Goal: Contribute content: Contribute content

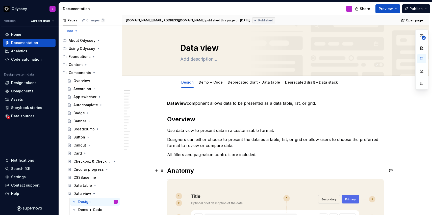
scroll to position [52, 0]
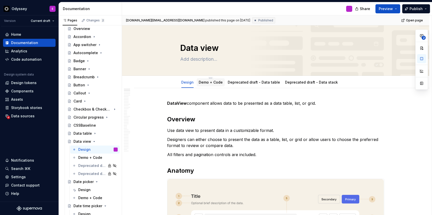
click at [213, 82] on link "Demo + Code" at bounding box center [211, 82] width 24 height 4
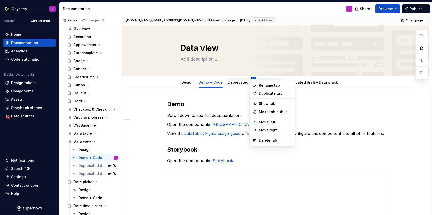
click at [252, 77] on html "Odyssey E Version Current draft Home Documentation Analytics Code automation De…" at bounding box center [216, 107] width 432 height 215
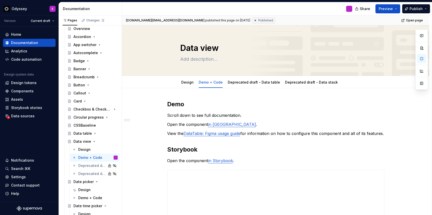
click at [372, 106] on html "Odyssey E Version Current draft Home Documentation Analytics Code automation De…" at bounding box center [216, 107] width 432 height 215
click at [411, 20] on span "Open page" at bounding box center [414, 20] width 17 height 4
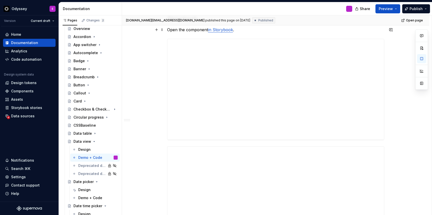
scroll to position [131, 0]
click at [226, 144] on div "**********" at bounding box center [275, 147] width 217 height 354
click at [392, 129] on div "**********" at bounding box center [275, 176] width 307 height 437
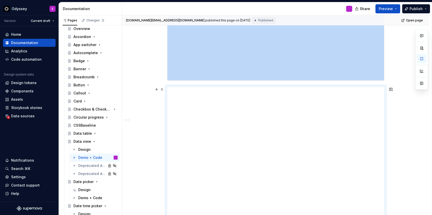
scroll to position [187, 0]
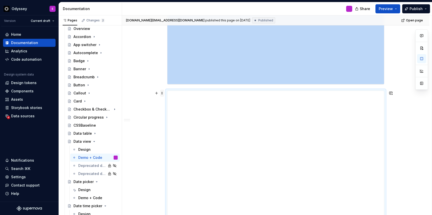
click at [162, 94] on span at bounding box center [162, 93] width 4 height 7
click at [170, 109] on div "Move up" at bounding box center [183, 109] width 43 height 8
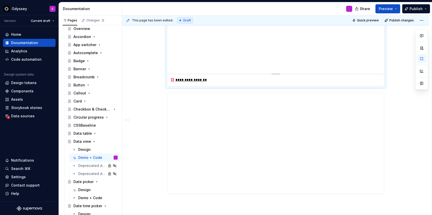
scroll to position [274, 0]
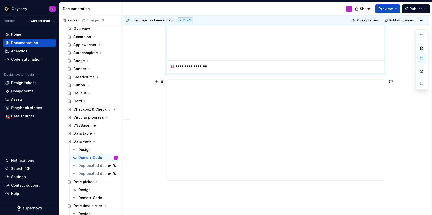
click at [163, 82] on span at bounding box center [162, 81] width 4 height 7
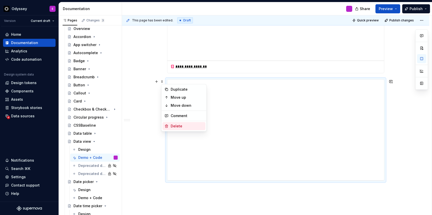
click at [182, 126] on div "Delete" at bounding box center [187, 126] width 33 height 5
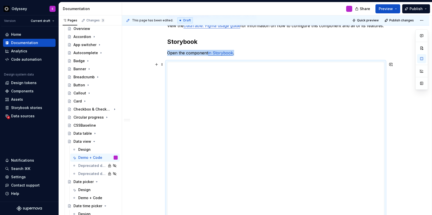
scroll to position [0, 0]
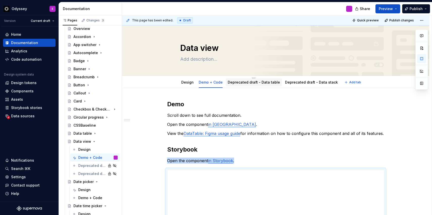
click at [258, 82] on link "Deprecated draft - Data table" at bounding box center [254, 82] width 52 height 4
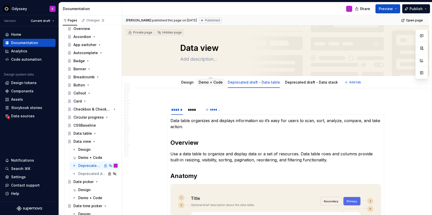
click at [204, 81] on link "Demo + Code" at bounding box center [211, 82] width 24 height 4
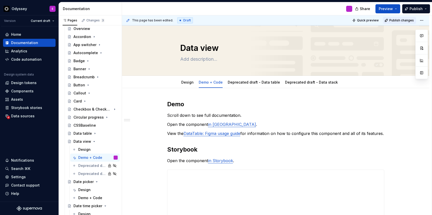
click at [405, 20] on span "Publish changes" at bounding box center [401, 20] width 24 height 4
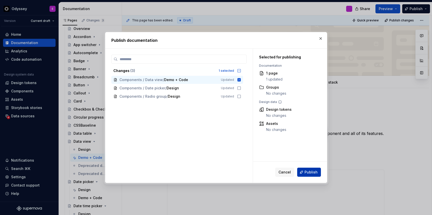
click at [308, 170] on span "Publish" at bounding box center [310, 172] width 13 height 5
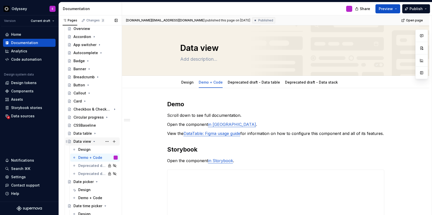
click at [93, 140] on icon "Page tree" at bounding box center [94, 142] width 4 height 4
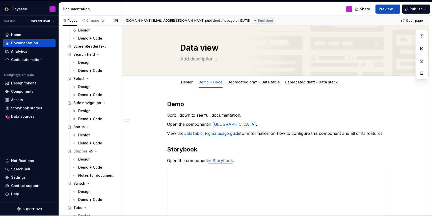
scroll to position [469, 0]
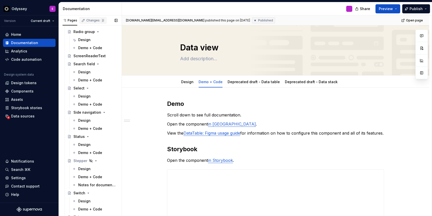
click at [92, 21] on div "Changes 2" at bounding box center [95, 20] width 18 height 4
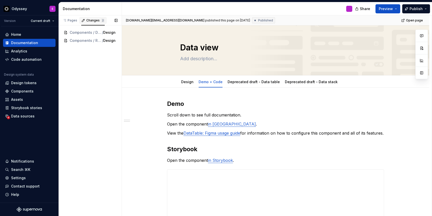
scroll to position [0, 0]
click at [70, 20] on div "Pages" at bounding box center [70, 20] width 15 height 4
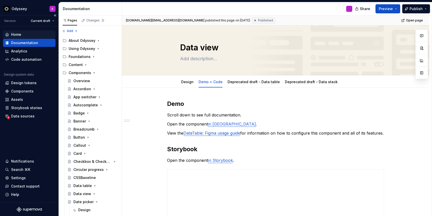
click at [15, 35] on div "Home" at bounding box center [16, 34] width 10 height 5
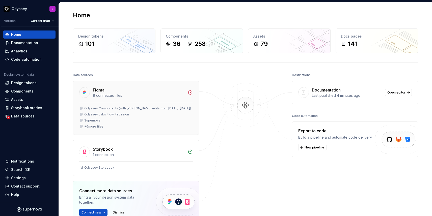
click at [98, 125] on div "+ 6 more files" at bounding box center [93, 127] width 19 height 4
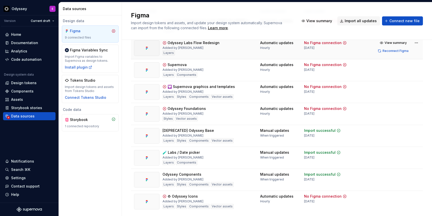
scroll to position [67, 0]
click at [390, 95] on span "Reconnect Figma" at bounding box center [395, 95] width 26 height 4
click at [417, 87] on html "Odyssey E Version Current draft Home Documentation Analytics Code automation De…" at bounding box center [216, 108] width 432 height 216
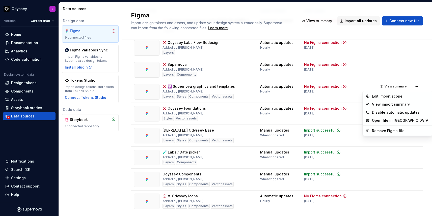
click at [402, 119] on link "Open file in [GEOGRAPHIC_DATA]" at bounding box center [401, 120] width 58 height 5
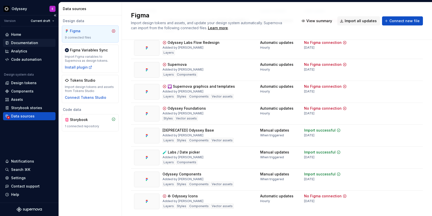
click at [30, 42] on div "Documentation" at bounding box center [24, 42] width 27 height 5
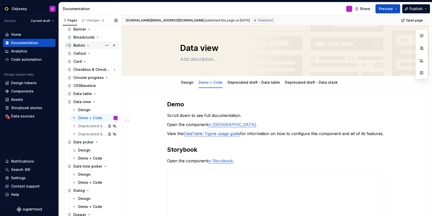
scroll to position [90, 0]
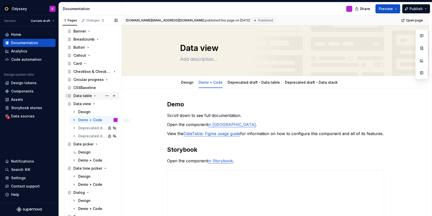
click at [81, 96] on div "Data table" at bounding box center [82, 95] width 18 height 5
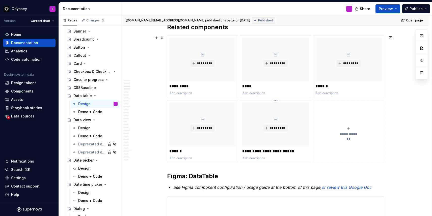
scroll to position [474, 0]
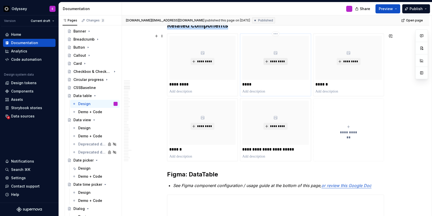
click at [279, 59] on button "*********" at bounding box center [275, 61] width 24 height 7
type textarea "*"
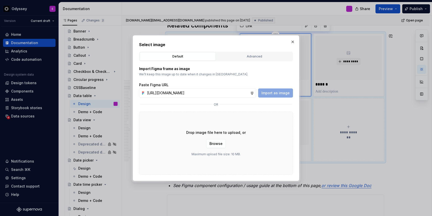
scroll to position [0, 172]
type input "[URL][DOMAIN_NAME]"
click at [272, 92] on span "Import as image" at bounding box center [275, 93] width 28 height 5
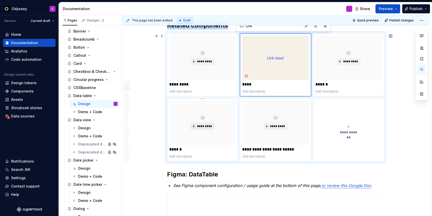
type textarea "*"
type input "Button"
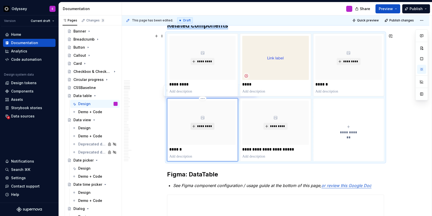
click at [205, 125] on span "*********" at bounding box center [204, 126] width 15 height 4
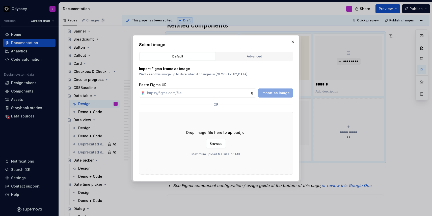
type textarea "*"
type input "[URL][DOMAIN_NAME]"
click at [278, 91] on span "Import as image" at bounding box center [275, 93] width 28 height 5
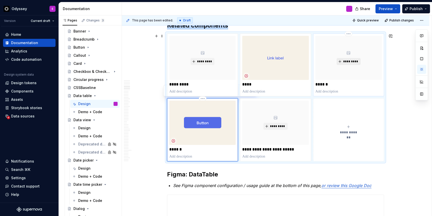
type textarea "*"
type input "Status"
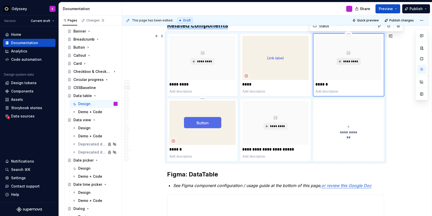
click at [352, 61] on span "*********" at bounding box center [350, 62] width 15 height 4
type textarea "*"
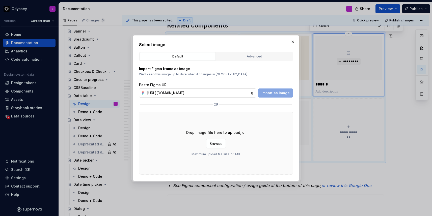
scroll to position [0, 173]
type input "[URL][DOMAIN_NAME]"
click at [271, 95] on span "Import as image" at bounding box center [275, 93] width 28 height 5
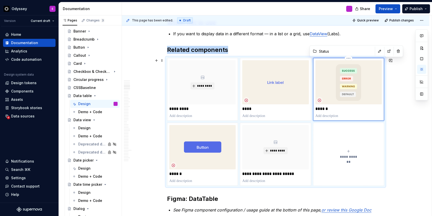
scroll to position [448, 0]
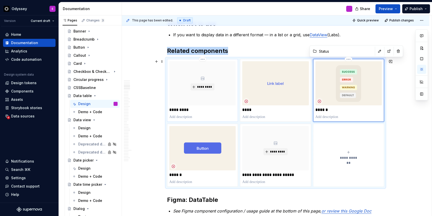
type textarea "*"
type input "Data view"
click at [218, 100] on div "*********" at bounding box center [202, 83] width 66 height 44
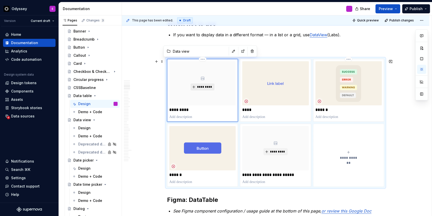
click at [202, 88] on span "*********" at bounding box center [204, 87] width 15 height 4
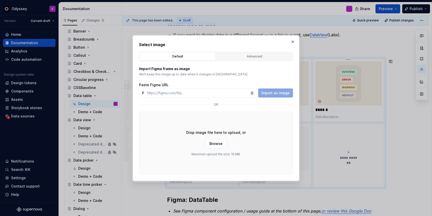
type textarea "*"
type input "[URL][DOMAIN_NAME]"
click at [270, 94] on span "Import as image" at bounding box center [275, 93] width 28 height 5
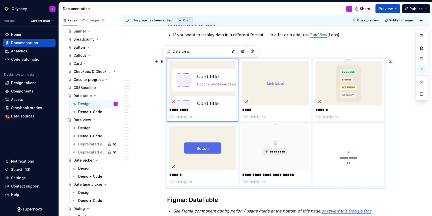
type textarea "*"
type input "Checkbox & Checkbox group"
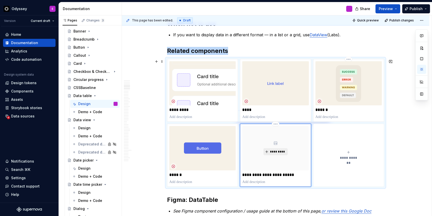
click at [277, 151] on span "*********" at bounding box center [277, 152] width 15 height 4
type textarea "*"
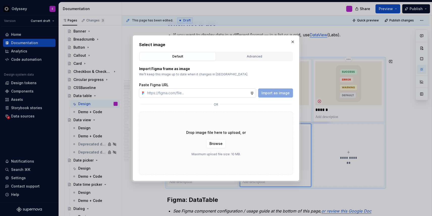
type input "[URL][DOMAIN_NAME]"
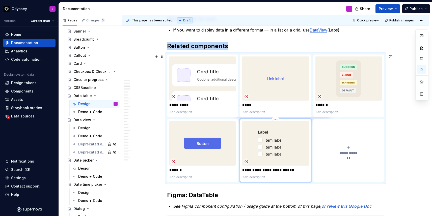
scroll to position [453, 0]
click at [405, 19] on span "Publish changes" at bounding box center [401, 20] width 24 height 4
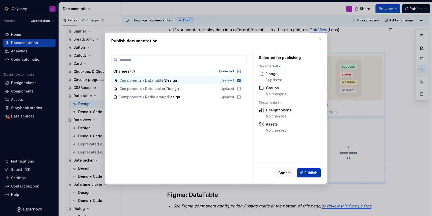
click at [307, 173] on span "Publish" at bounding box center [310, 173] width 13 height 5
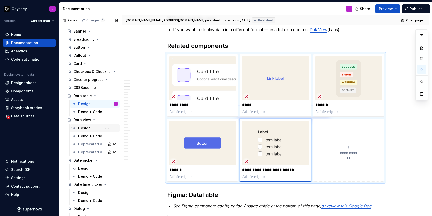
click at [89, 128] on div "Design" at bounding box center [84, 128] width 12 height 5
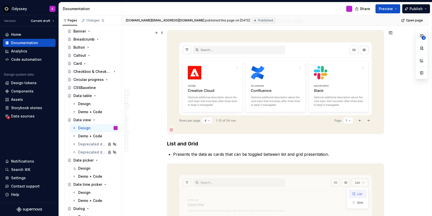
scroll to position [1067, 0]
click at [90, 72] on div "Checkbox & Checkbox group" at bounding box center [85, 71] width 24 height 5
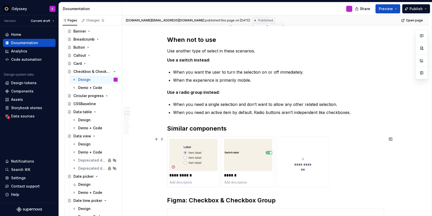
scroll to position [349, 0]
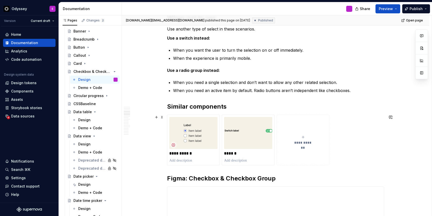
click at [298, 140] on span "**********" at bounding box center [303, 142] width 22 height 5
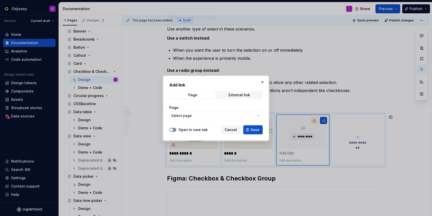
click at [171, 129] on span "button" at bounding box center [171, 129] width 3 height 3
click at [187, 118] on span "Select page" at bounding box center [181, 115] width 20 height 5
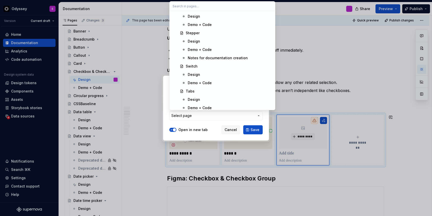
scroll to position [1278, 0]
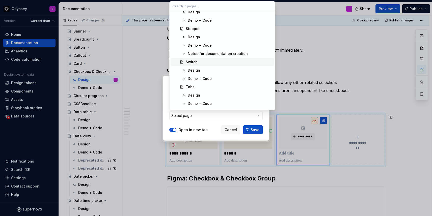
click at [197, 61] on div "Switch" at bounding box center [192, 62] width 12 height 5
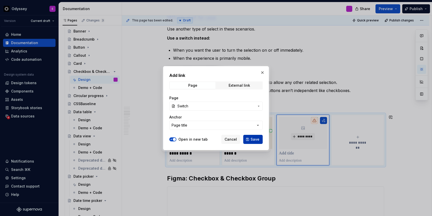
click at [256, 139] on span "Save" at bounding box center [255, 139] width 9 height 5
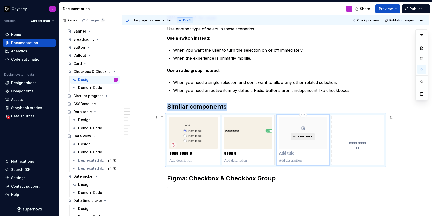
click at [303, 138] on span "*********" at bounding box center [304, 137] width 15 height 4
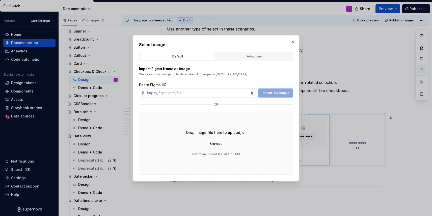
type textarea "*"
type input "[URL][DOMAIN_NAME]"
click at [276, 91] on span "Import as image" at bounding box center [275, 93] width 28 height 5
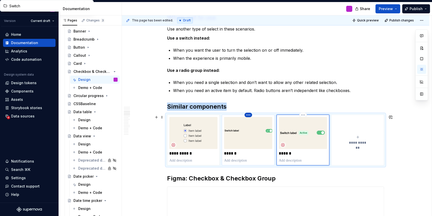
click at [250, 115] on html "Odyssey E Version Current draft Home Documentation Analytics Code automation De…" at bounding box center [216, 108] width 432 height 216
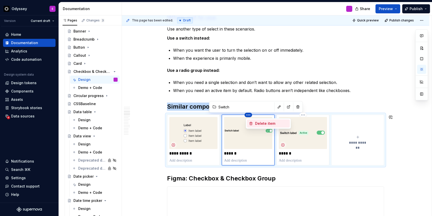
click at [253, 123] on div "Delete item" at bounding box center [268, 124] width 43 height 8
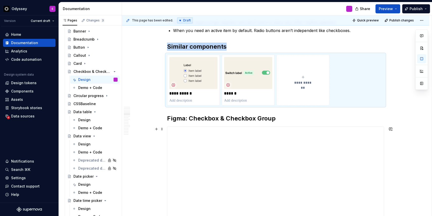
scroll to position [411, 0]
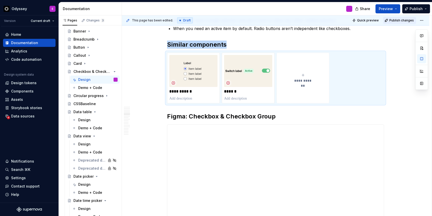
click at [396, 21] on span "Publish changes" at bounding box center [401, 20] width 24 height 4
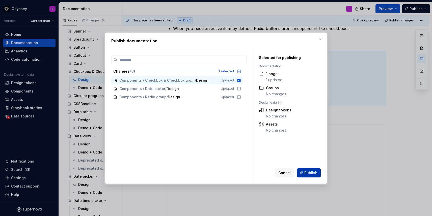
click at [311, 174] on span "Publish" at bounding box center [310, 173] width 13 height 5
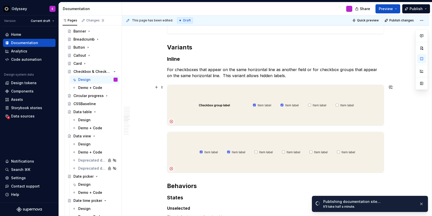
scroll to position [631, 0]
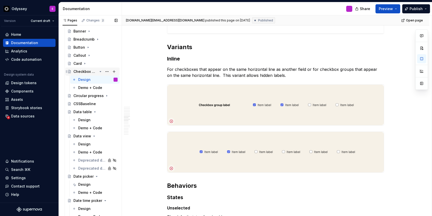
click at [101, 72] on icon "Page tree" at bounding box center [100, 72] width 4 height 4
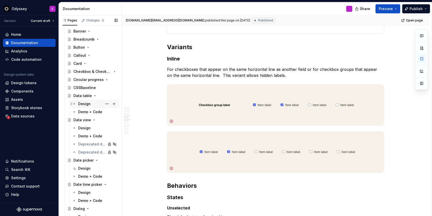
click at [91, 103] on div "Design" at bounding box center [97, 103] width 39 height 7
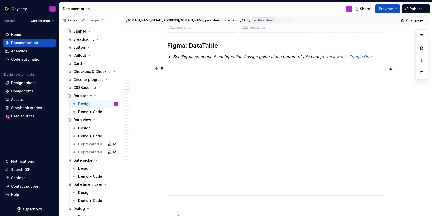
scroll to position [601, 0]
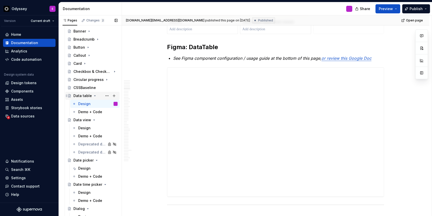
click at [93, 96] on icon "Page tree" at bounding box center [95, 96] width 4 height 4
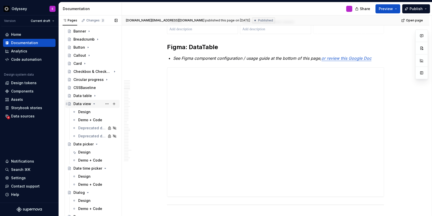
click at [94, 104] on icon "Page tree" at bounding box center [94, 104] width 1 height 1
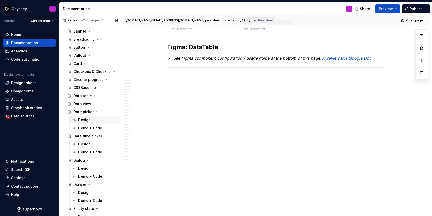
click at [92, 119] on div "Design" at bounding box center [97, 120] width 39 height 7
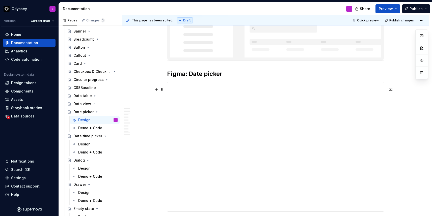
scroll to position [1813, 0]
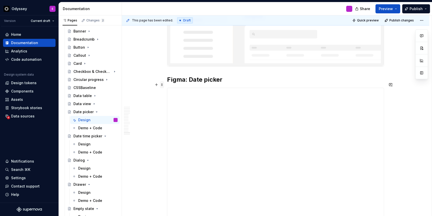
type textarea "*"
click at [162, 85] on span at bounding box center [162, 84] width 4 height 7
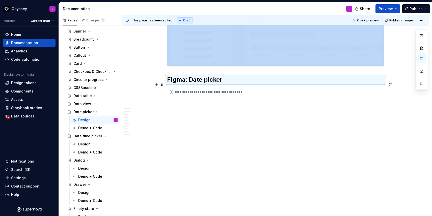
click at [250, 106] on div "**********" at bounding box center [275, 152] width 216 height 129
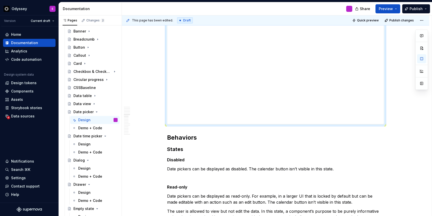
scroll to position [580, 0]
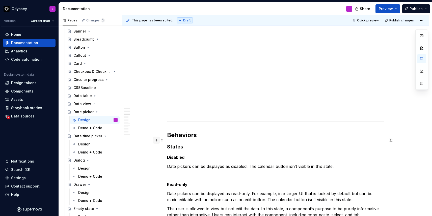
click at [160, 142] on button "button" at bounding box center [156, 140] width 7 height 7
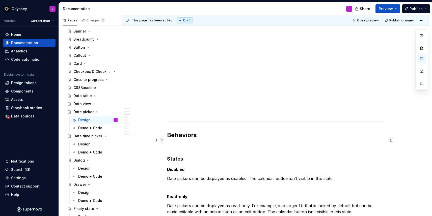
click at [163, 141] on span at bounding box center [162, 140] width 4 height 7
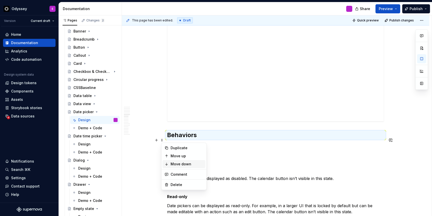
click at [168, 162] on icon at bounding box center [166, 164] width 4 height 4
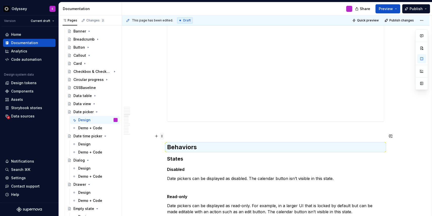
click at [164, 136] on span at bounding box center [162, 136] width 4 height 7
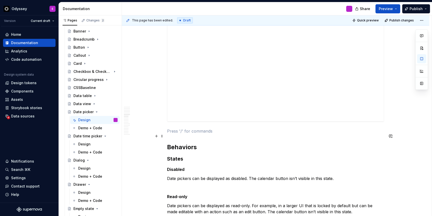
click at [179, 134] on p at bounding box center [275, 131] width 217 height 6
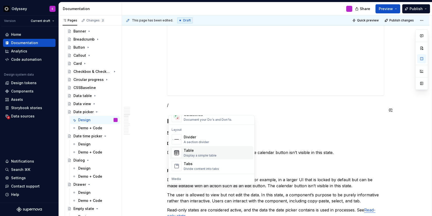
scroll to position [157, 0]
click at [201, 135] on div "Divider" at bounding box center [196, 135] width 25 height 5
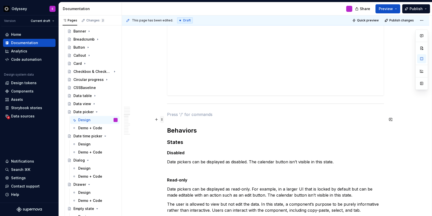
click at [163, 120] on span at bounding box center [162, 119] width 4 height 7
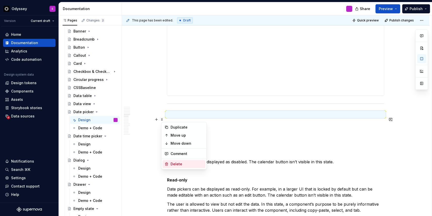
click at [176, 167] on div "Delete" at bounding box center [183, 164] width 43 height 8
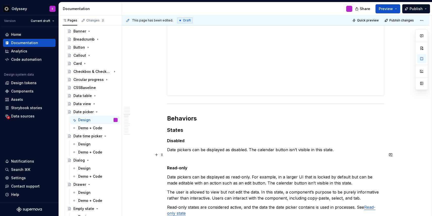
click at [169, 153] on p "Date pickers can be displayed as disabled. The calendar button isn’t visible in…" at bounding box center [275, 150] width 217 height 6
drag, startPoint x: 169, startPoint y: 153, endPoint x: 176, endPoint y: 154, distance: 7.1
click at [176, 153] on p "Date pickers can be displayed as disabled. The calendar button isn’t visible in…" at bounding box center [275, 150] width 217 height 6
click at [233, 146] on button "button" at bounding box center [233, 145] width 7 height 7
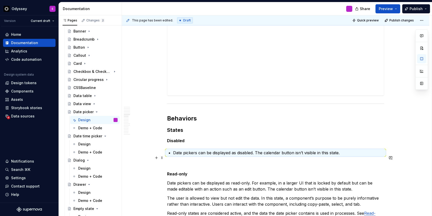
click at [257, 156] on p "Date pickers can be displayed as disabled. The calendar button isn’t visible in…" at bounding box center [278, 153] width 211 height 6
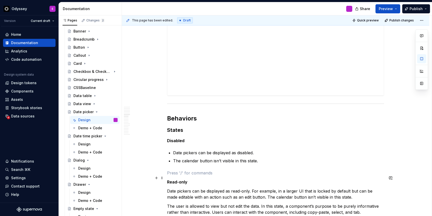
click at [181, 176] on p at bounding box center [275, 173] width 217 height 6
click at [161, 178] on span at bounding box center [162, 178] width 4 height 7
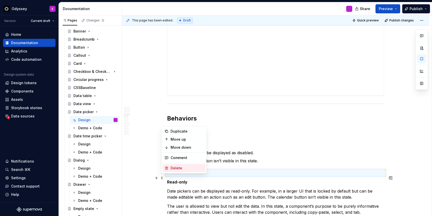
click at [178, 169] on div "Delete" at bounding box center [187, 168] width 33 height 5
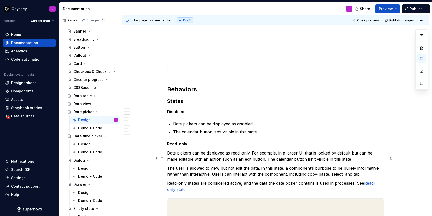
scroll to position [646, 0]
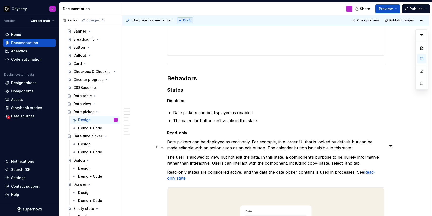
click at [253, 147] on p "Date pickers can be displayed as read-only. For example, in a larger UI that is…" at bounding box center [275, 145] width 217 height 12
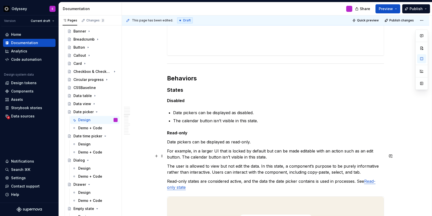
click at [183, 160] on p "For example, in a larger UI that is locked by default but can be made editable …" at bounding box center [275, 154] width 217 height 12
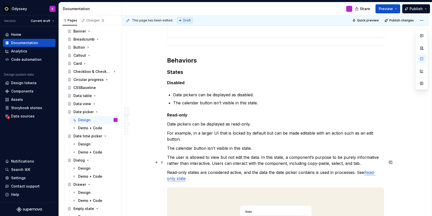
scroll to position [665, 0]
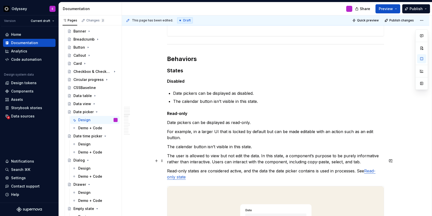
click at [261, 161] on p "The user is allowed to view but not edit the data. In this state, a component’s…" at bounding box center [275, 159] width 217 height 12
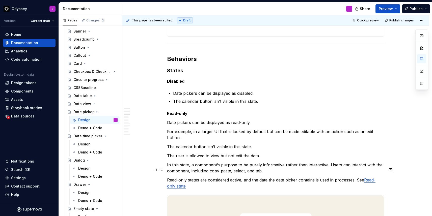
click at [329, 171] on p "In this state, a component’s purpose to be purely informative rather than inter…" at bounding box center [275, 168] width 217 height 12
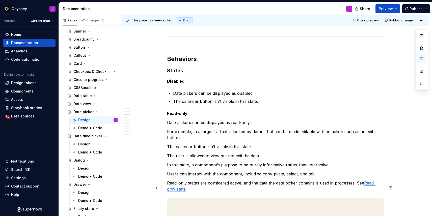
click at [358, 188] on p "Read-only states are considered active, and the data the date picker contains i…" at bounding box center [275, 186] width 217 height 12
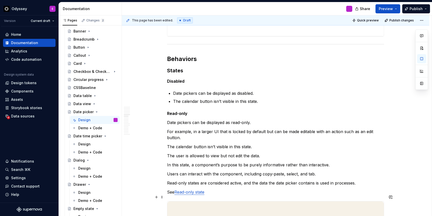
click at [212, 195] on p "See Read-only state" at bounding box center [275, 192] width 217 height 6
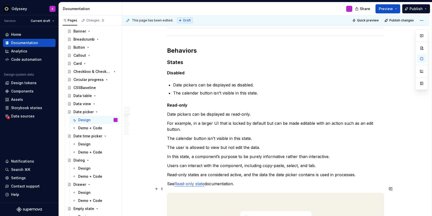
click at [197, 186] on link "Read-only state" at bounding box center [189, 183] width 30 height 5
click at [247, 187] on p "See Read-only state documentation." at bounding box center [275, 184] width 217 height 6
drag, startPoint x: 243, startPoint y: 190, endPoint x: 168, endPoint y: 119, distance: 102.8
click at [235, 110] on button "button" at bounding box center [233, 109] width 7 height 7
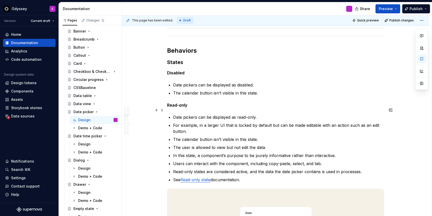
click at [260, 108] on p "Read-only" at bounding box center [275, 105] width 217 height 6
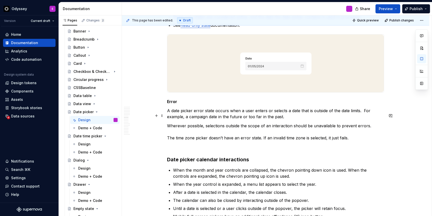
scroll to position [832, 0]
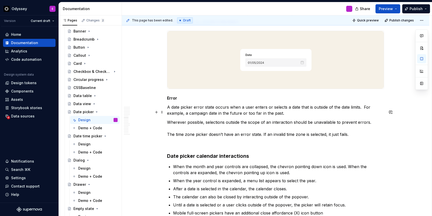
click at [363, 113] on p "A date picker error state occurs when a user enters or selects a date that is o…" at bounding box center [275, 110] width 217 height 12
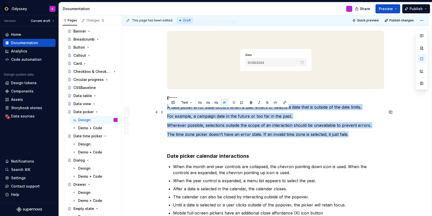
drag, startPoint x: 354, startPoint y: 141, endPoint x: 167, endPoint y: 112, distance: 189.5
click at [232, 102] on button "button" at bounding box center [233, 102] width 7 height 7
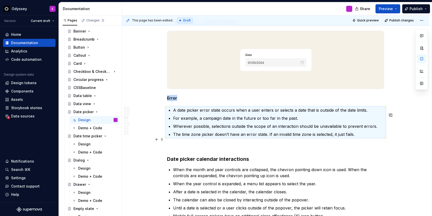
click at [269, 137] on p "The time zone picker doesn’t have an error state. If an invalid time zone is se…" at bounding box center [278, 134] width 211 height 6
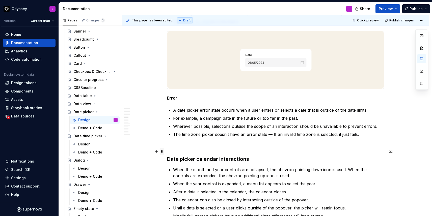
click at [162, 152] on span at bounding box center [162, 151] width 4 height 7
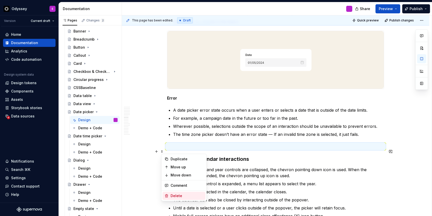
click at [168, 192] on div "Delete" at bounding box center [183, 196] width 43 height 8
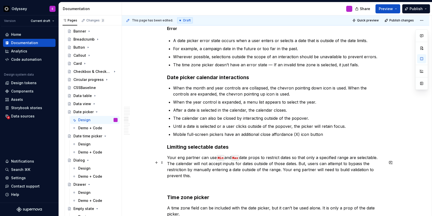
scroll to position [908, 0]
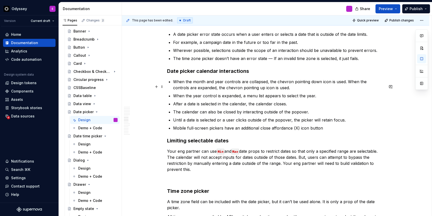
click at [347, 87] on p "When the month and year controls are collapsed, the chevron pointing down icon …" at bounding box center [278, 85] width 211 height 12
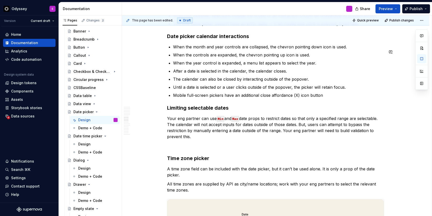
scroll to position [949, 0]
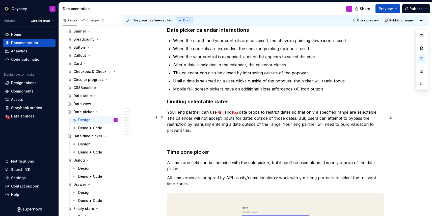
click at [180, 117] on p "Your eng partner can use Min and Max date props to restrict dates so that only …" at bounding box center [275, 121] width 217 height 24
click at [185, 118] on p "Your Eng partner can use Min and Max date props to restrict dates so that only …" at bounding box center [275, 121] width 217 height 24
click at [190, 124] on p "Your Engineering partner can use Min and Max date props to restrict dates so th…" at bounding box center [275, 121] width 217 height 24
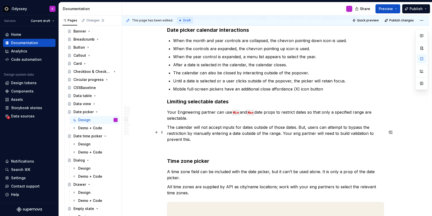
click at [299, 132] on p "The calendar will not accept inputs for dates outside of those dates. But, user…" at bounding box center [275, 133] width 217 height 18
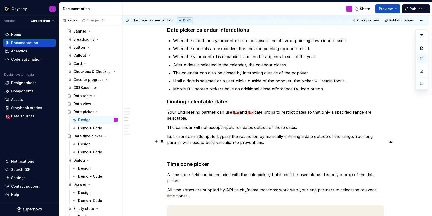
click at [354, 141] on p "But, users can attempt to bypass the restriction by manually entering a date ou…" at bounding box center [275, 139] width 217 height 12
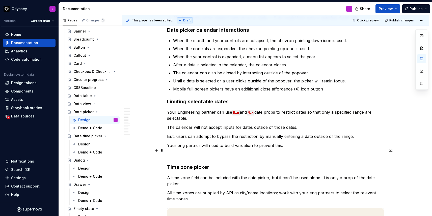
click at [180, 149] on p "Your eng partner will need to build validation to prevent this." at bounding box center [275, 146] width 217 height 6
click at [286, 149] on p "Your Eng partner will need to build validation to prevent this." at bounding box center [275, 146] width 217 height 6
click at [168, 149] on p "Your Eng partner will need to build validation to prevent this." at bounding box center [275, 146] width 217 height 6
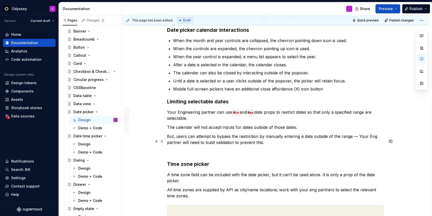
click at [376, 142] on p "But, users can attempt to bypass the restriction by manually entering a date ou…" at bounding box center [275, 139] width 217 height 12
click at [358, 142] on p "But, users can attempt to bypass the restriction by manually entering a date ou…" at bounding box center [275, 139] width 217 height 12
drag, startPoint x: 368, startPoint y: 142, endPoint x: 359, endPoint y: 140, distance: 9.5
click at [359, 140] on p "But, users can attempt to bypass the restriction by manually entering a date ou…" at bounding box center [275, 139] width 217 height 12
click at [357, 152] on div "This component is part of Odyssey Labs and isn't finalized yet. Learn more abou…" at bounding box center [275, 154] width 217 height 2006
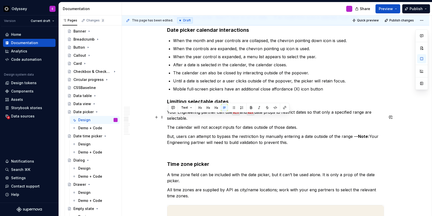
drag, startPoint x: 292, startPoint y: 148, endPoint x: 168, endPoint y: 117, distance: 127.6
click at [168, 117] on div "This component is part of Odyssey Labs and isn't finalized yet. Learn more abou…" at bounding box center [275, 154] width 217 height 2006
click at [232, 107] on button "button" at bounding box center [233, 107] width 7 height 7
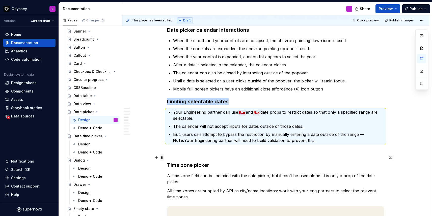
click at [163, 158] on span at bounding box center [162, 157] width 4 height 7
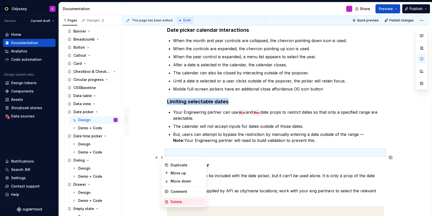
click at [170, 199] on div "Delete" at bounding box center [183, 202] width 43 height 8
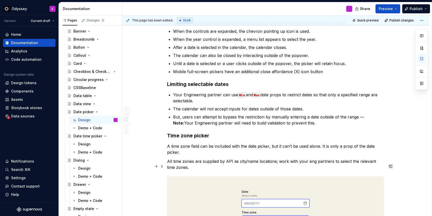
scroll to position [979, 0]
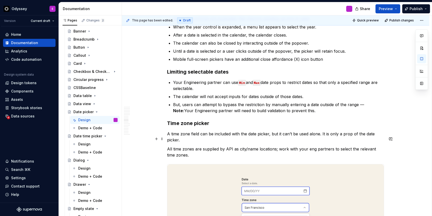
click at [323, 140] on p "A time zone field can be included with the date picker, but it can’t be used al…" at bounding box center [275, 137] width 217 height 12
drag, startPoint x: 184, startPoint y: 161, endPoint x: 169, endPoint y: 138, distance: 27.5
click at [169, 138] on div "This component is part of Odyssey Labs and isn't finalized yet. Learn more abou…" at bounding box center [275, 119] width 217 height 1995
click at [234, 129] on button "button" at bounding box center [233, 129] width 7 height 7
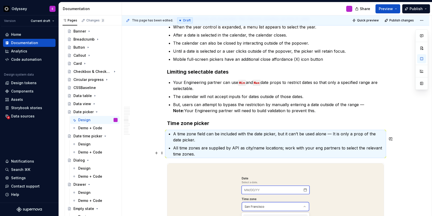
click at [217, 152] on p "All time zones are supplied by API as city/name locations; work with your eng p…" at bounding box center [278, 151] width 211 height 12
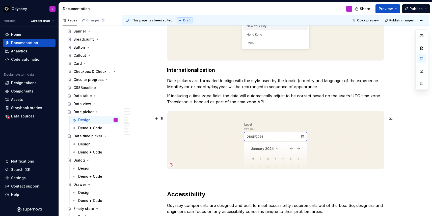
scroll to position [1176, 0]
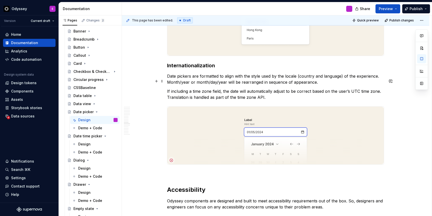
click at [169, 85] on p "Date pickers are formatted to align with the style used by the locale (country …" at bounding box center [275, 79] width 217 height 12
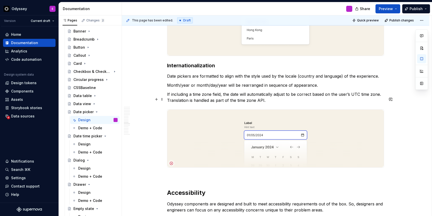
click at [169, 103] on p "If including a time zone field, the date will automatically adjust to be correc…" at bounding box center [275, 97] width 217 height 12
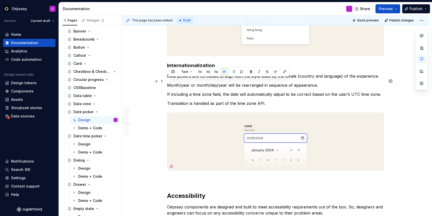
drag, startPoint x: 268, startPoint y: 109, endPoint x: 169, endPoint y: 80, distance: 103.4
click at [233, 70] on button "button" at bounding box center [233, 71] width 7 height 7
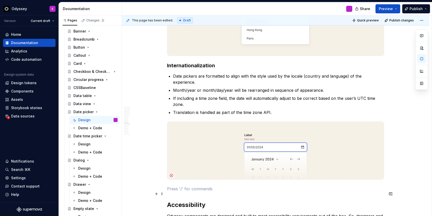
click at [170, 192] on p at bounding box center [275, 189] width 217 height 6
click at [163, 194] on span at bounding box center [162, 193] width 4 height 7
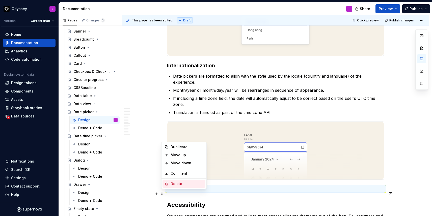
click at [169, 182] on div "Delete" at bounding box center [183, 184] width 43 height 8
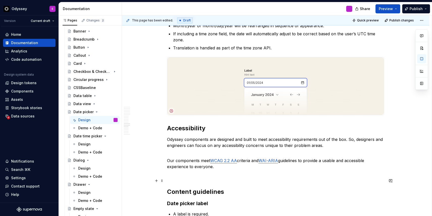
scroll to position [1241, 0]
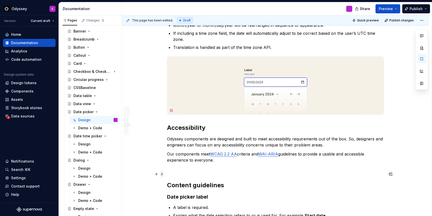
click at [163, 175] on span at bounding box center [162, 174] width 4 height 7
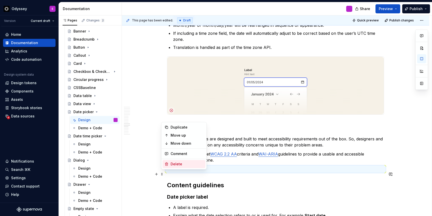
click at [178, 163] on div "Delete" at bounding box center [187, 164] width 33 height 5
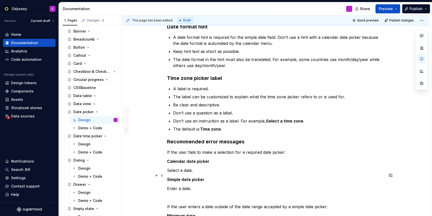
scroll to position [1464, 0]
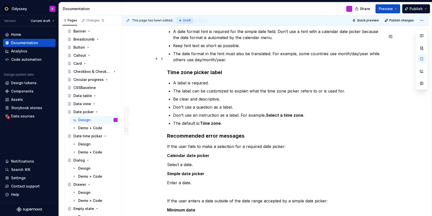
click at [272, 59] on p "The date format in the hint must also be translated. For example, some countrie…" at bounding box center [278, 57] width 211 height 12
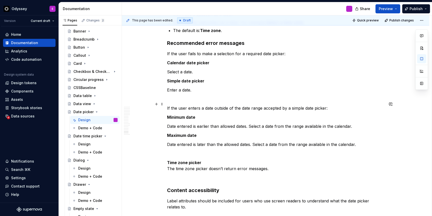
scroll to position [1559, 0]
click at [168, 74] on p "Select a date." at bounding box center [275, 71] width 217 height 6
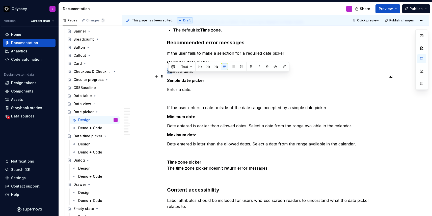
drag, startPoint x: 168, startPoint y: 76, endPoint x: 173, endPoint y: 76, distance: 4.8
click at [173, 74] on p "Select a date." at bounding box center [275, 71] width 217 height 6
click at [234, 64] on button "button" at bounding box center [233, 66] width 7 height 7
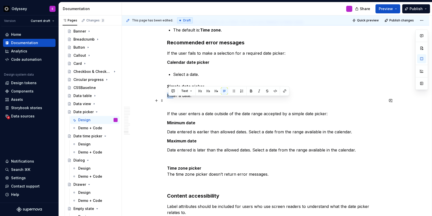
drag, startPoint x: 169, startPoint y: 101, endPoint x: 174, endPoint y: 101, distance: 5.6
click at [174, 99] on p "Enter a date." at bounding box center [275, 96] width 217 height 6
click at [234, 91] on button "button" at bounding box center [233, 91] width 7 height 7
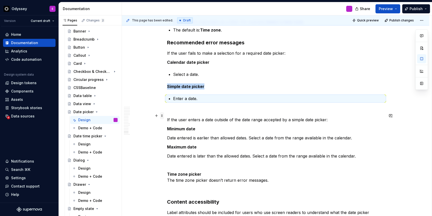
click at [164, 116] on span at bounding box center [162, 115] width 4 height 7
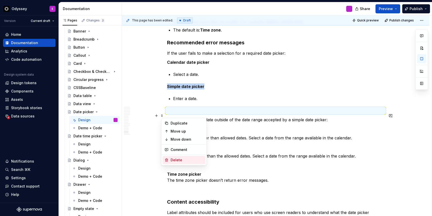
click at [170, 157] on div "Delete" at bounding box center [183, 160] width 43 height 8
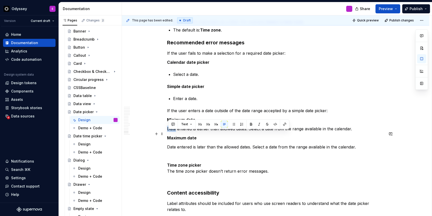
drag, startPoint x: 169, startPoint y: 134, endPoint x: 177, endPoint y: 134, distance: 8.3
click at [177, 132] on p "Date entered is earlier than allowed dates. Select a date from the range availa…" at bounding box center [275, 129] width 217 height 6
click at [233, 123] on button "button" at bounding box center [233, 124] width 7 height 7
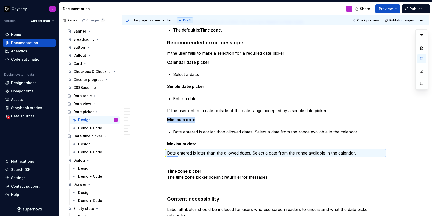
drag, startPoint x: 167, startPoint y: 156, endPoint x: 178, endPoint y: 156, distance: 10.9
click at [178, 156] on div "This page has been edited. Draft Quick preview Publish changes Date picker Edit…" at bounding box center [277, 115] width 310 height 201
click at [181, 156] on p "Date entered is later than the allowed dates. Select a date from the range avai…" at bounding box center [275, 153] width 217 height 6
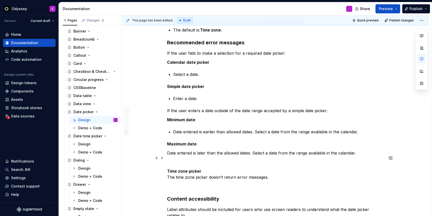
click at [180, 156] on p "Date entered is later than the allowed dates. Select a date from the range avai…" at bounding box center [275, 153] width 217 height 6
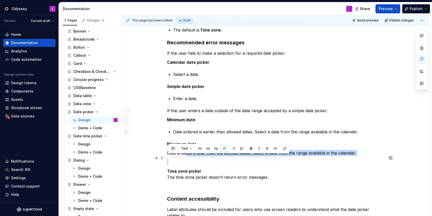
drag, startPoint x: 187, startPoint y: 159, endPoint x: 171, endPoint y: 161, distance: 16.0
click at [234, 149] on button "button" at bounding box center [233, 148] width 7 height 7
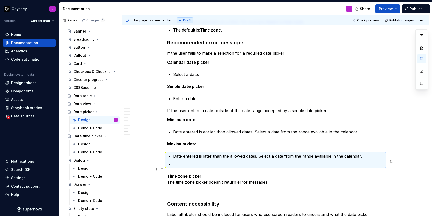
click at [198, 167] on p at bounding box center [278, 164] width 211 height 6
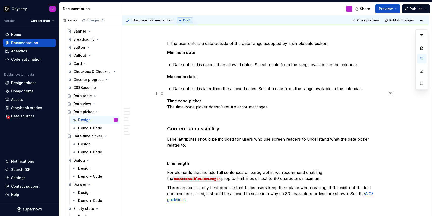
scroll to position [1653, 0]
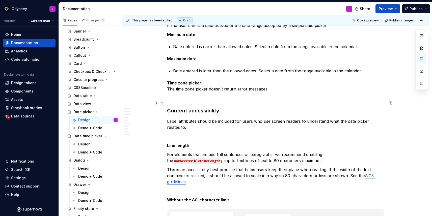
click at [162, 104] on span at bounding box center [162, 103] width 4 height 7
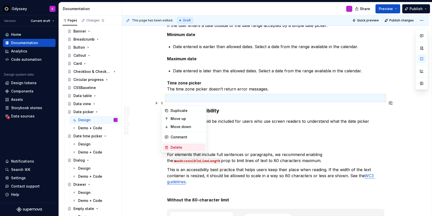
click at [168, 146] on icon at bounding box center [166, 148] width 4 height 4
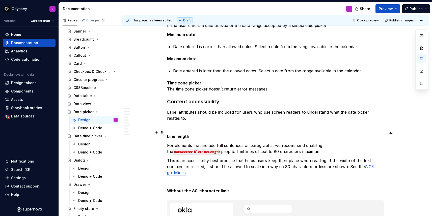
click at [163, 134] on span at bounding box center [162, 132] width 4 height 7
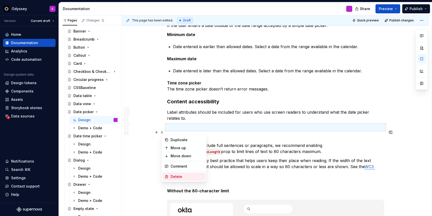
click at [168, 174] on div "Delete" at bounding box center [183, 177] width 43 height 8
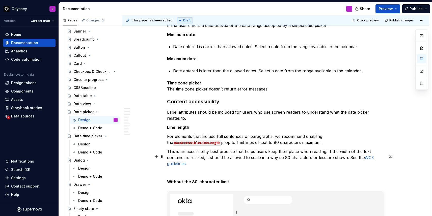
click at [329, 157] on p "This is an accessibility best practice that helps users keep their place when r…" at bounding box center [275, 158] width 217 height 18
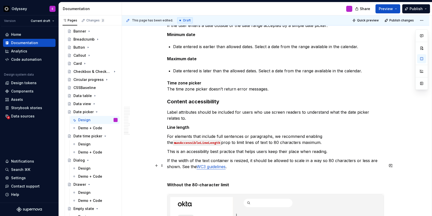
click at [182, 170] on p "If the width of the text container is resized, it should be allowed to scale in…" at bounding box center [275, 164] width 217 height 12
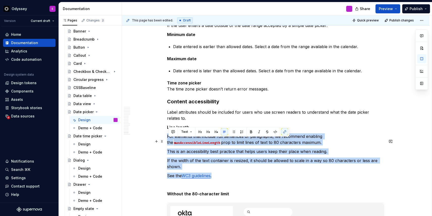
drag, startPoint x: 218, startPoint y: 181, endPoint x: 168, endPoint y: 142, distance: 63.8
click at [233, 130] on button "button" at bounding box center [233, 131] width 7 height 7
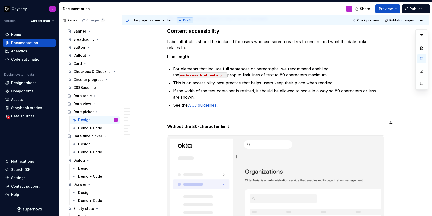
scroll to position [1727, 0]
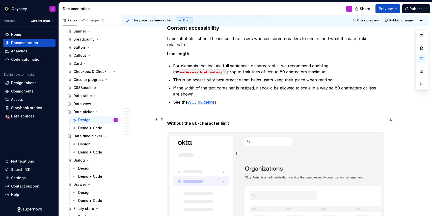
click at [192, 117] on p at bounding box center [275, 114] width 217 height 6
click at [162, 120] on span at bounding box center [162, 119] width 4 height 7
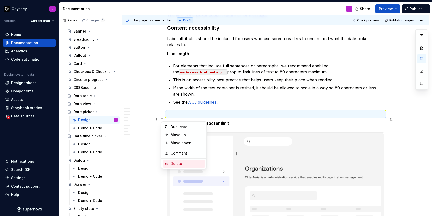
click at [172, 163] on div "Delete" at bounding box center [187, 163] width 33 height 5
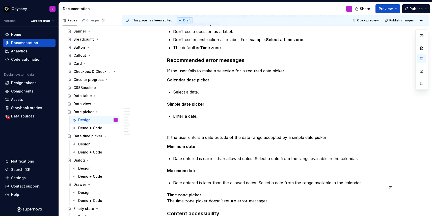
scroll to position [1534, 0]
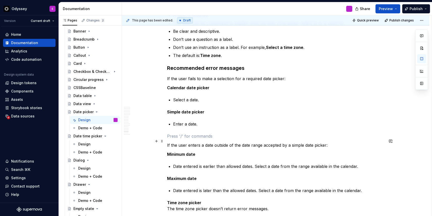
click at [180, 139] on p at bounding box center [275, 136] width 217 height 6
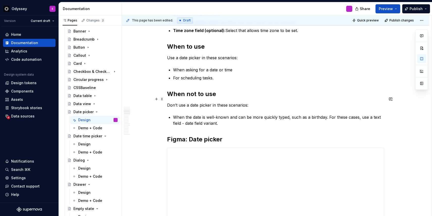
scroll to position [426, 0]
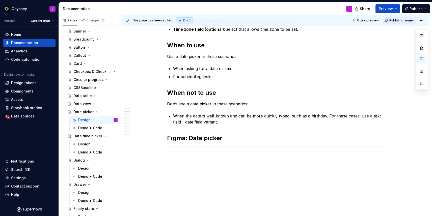
click at [397, 17] on button "Publish changes" at bounding box center [399, 20] width 33 height 7
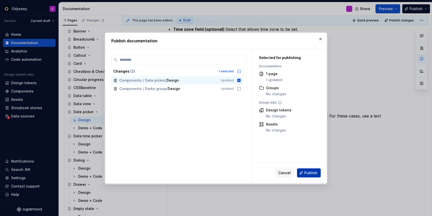
click at [304, 176] on button "Publish" at bounding box center [309, 173] width 24 height 9
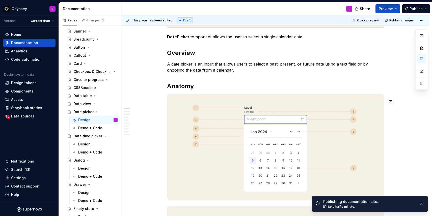
scroll to position [0, 0]
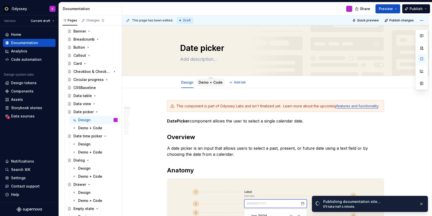
click at [211, 84] on link "Demo + Code" at bounding box center [211, 82] width 24 height 4
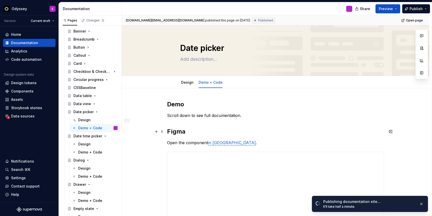
click at [188, 132] on h2 "Figma" at bounding box center [275, 132] width 217 height 8
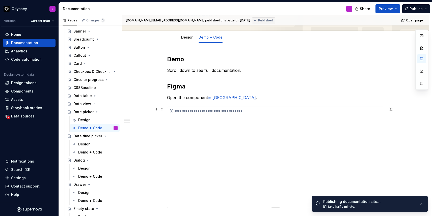
scroll to position [44, 0]
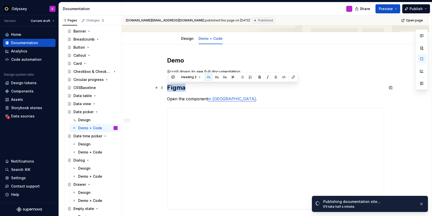
drag, startPoint x: 187, startPoint y: 89, endPoint x: 168, endPoint y: 89, distance: 18.9
click at [168, 89] on h2 "Figma" at bounding box center [275, 88] width 217 height 8
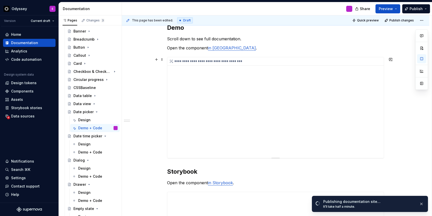
scroll to position [81, 0]
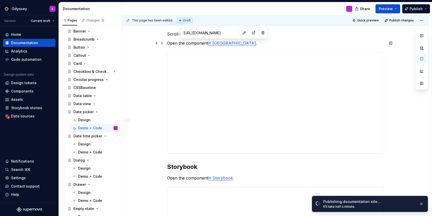
click at [218, 44] on link "in [GEOGRAPHIC_DATA]" at bounding box center [232, 43] width 48 height 5
click at [250, 32] on button "button" at bounding box center [253, 32] width 7 height 7
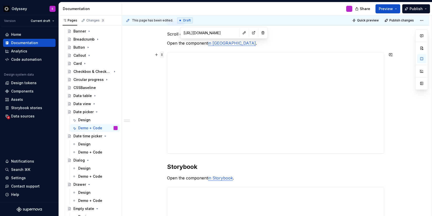
click at [163, 55] on span at bounding box center [162, 54] width 4 height 7
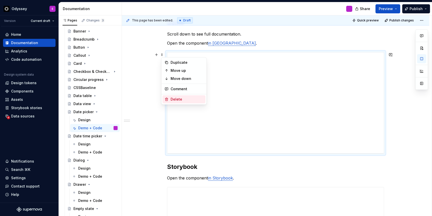
click at [177, 99] on div "Delete" at bounding box center [187, 99] width 33 height 5
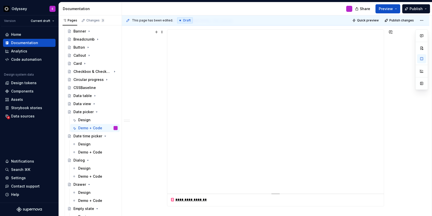
scroll to position [131, 0]
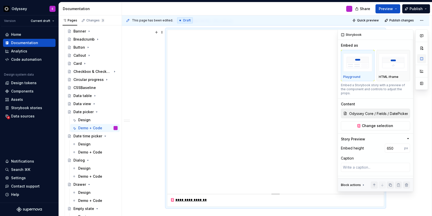
click at [420, 60] on button "button" at bounding box center [421, 58] width 9 height 9
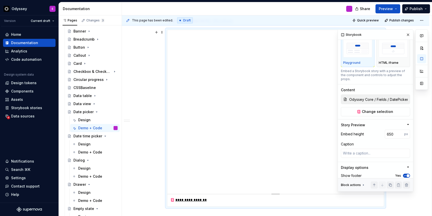
click at [419, 141] on div at bounding box center [421, 111] width 13 height 162
click at [154, 137] on div "**********" at bounding box center [275, 117] width 307 height 321
click at [406, 34] on button "button" at bounding box center [407, 34] width 7 height 7
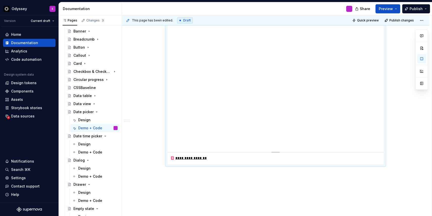
scroll to position [192, 0]
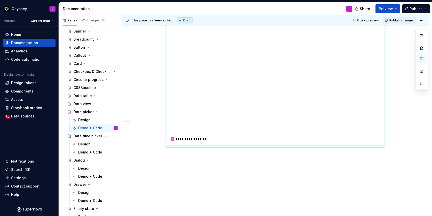
click at [399, 19] on span "Publish changes" at bounding box center [401, 20] width 24 height 4
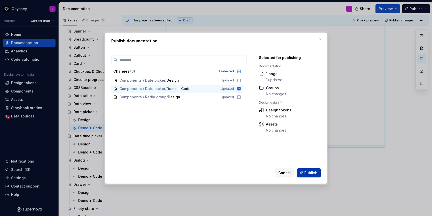
click at [304, 174] on button "Publish" at bounding box center [309, 173] width 24 height 9
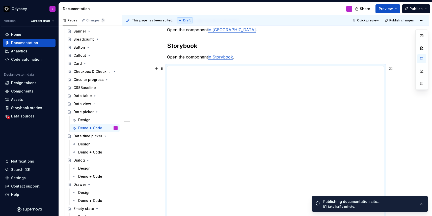
scroll to position [0, 0]
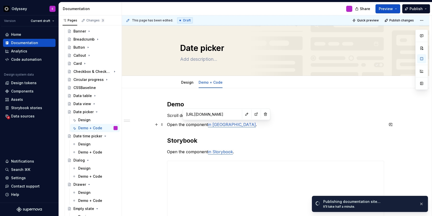
click at [219, 125] on link "in [GEOGRAPHIC_DATA]" at bounding box center [232, 124] width 48 height 5
click at [253, 114] on button "button" at bounding box center [256, 114] width 7 height 7
click at [96, 120] on div "Design" at bounding box center [97, 120] width 39 height 7
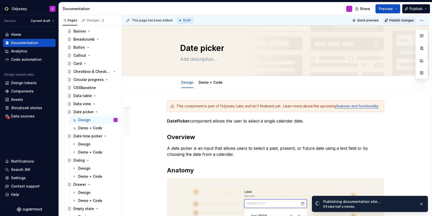
click at [393, 21] on span "Publish changes" at bounding box center [401, 20] width 24 height 4
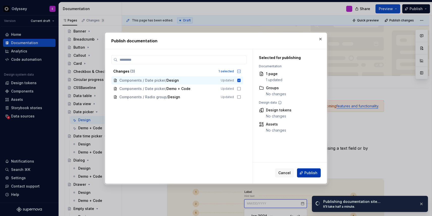
click at [305, 172] on span "Publish" at bounding box center [310, 173] width 13 height 5
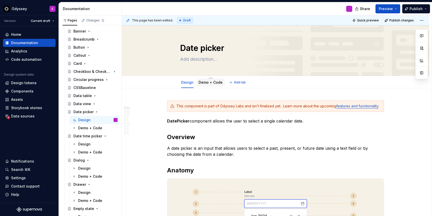
click at [215, 83] on link "Demo + Code" at bounding box center [211, 82] width 24 height 4
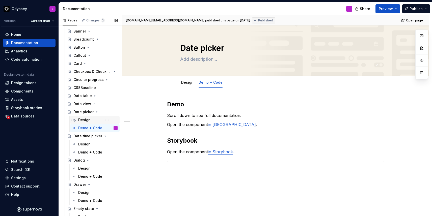
click at [86, 117] on div "Design" at bounding box center [97, 120] width 39 height 7
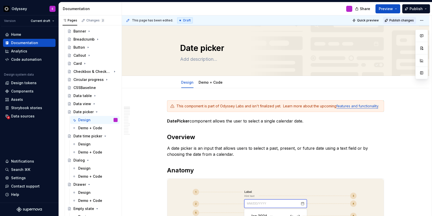
click at [399, 18] on span "Publish changes" at bounding box center [401, 20] width 24 height 4
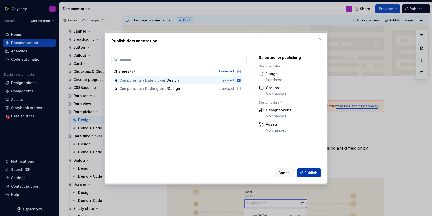
click at [305, 173] on span "Publish" at bounding box center [310, 173] width 13 height 5
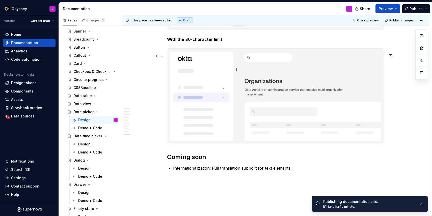
scroll to position [1913, 0]
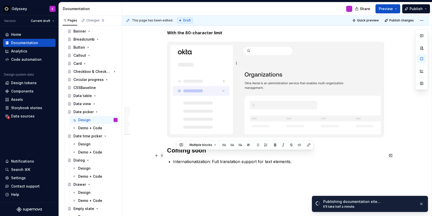
drag, startPoint x: 294, startPoint y: 167, endPoint x: 164, endPoint y: 156, distance: 130.4
click at [164, 156] on span at bounding box center [162, 155] width 4 height 7
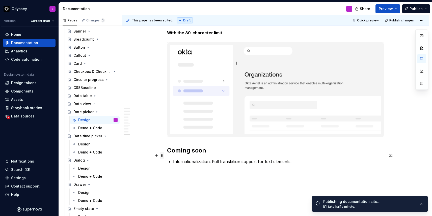
click at [164, 155] on span at bounding box center [162, 155] width 4 height 7
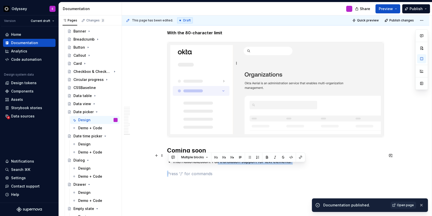
click at [218, 165] on p "Internationalization: Full translation support for text elements." at bounding box center [278, 162] width 211 height 6
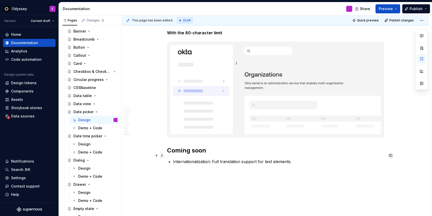
click at [164, 157] on span at bounding box center [162, 155] width 4 height 7
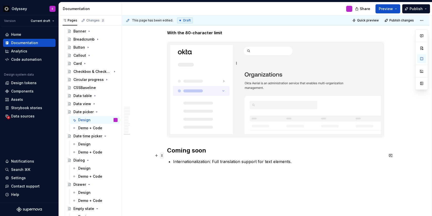
click at [162, 157] on span at bounding box center [162, 155] width 4 height 7
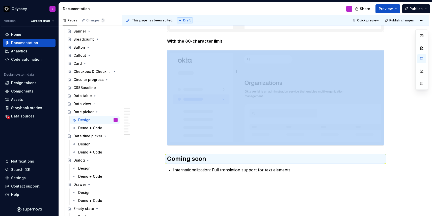
scroll to position [1907, 0]
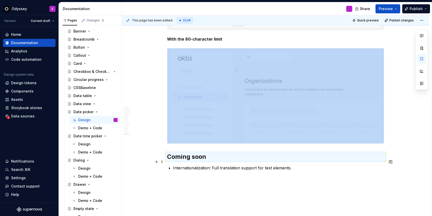
click at [191, 161] on h2 "Coming soon" at bounding box center [275, 157] width 217 height 8
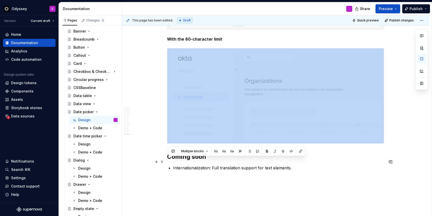
drag, startPoint x: 298, startPoint y: 174, endPoint x: 168, endPoint y: 161, distance: 130.3
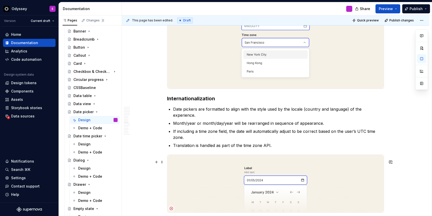
scroll to position [1139, 0]
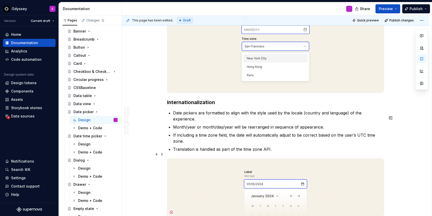
click at [276, 152] on p "Translation is handled as part of the time zone API." at bounding box center [278, 149] width 211 height 6
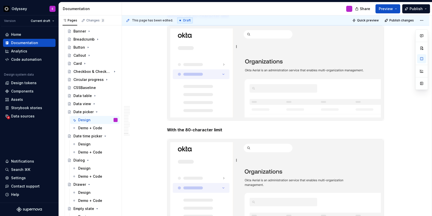
scroll to position [1965, 0]
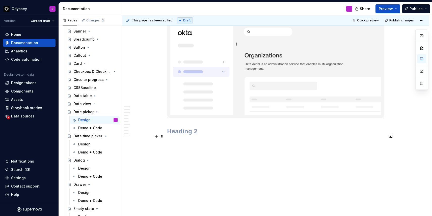
click at [202, 134] on h2 at bounding box center [275, 131] width 217 height 8
click at [163, 133] on span at bounding box center [162, 136] width 4 height 7
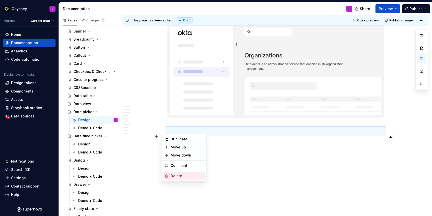
click at [175, 177] on div "Delete" at bounding box center [187, 176] width 33 height 5
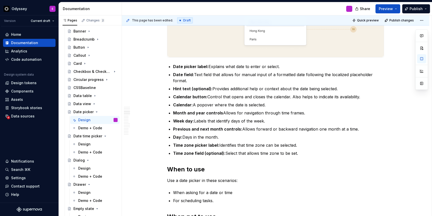
scroll to position [0, 0]
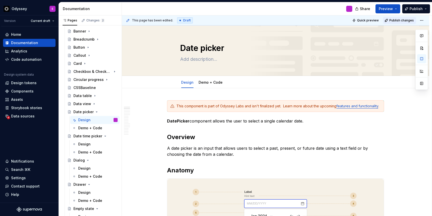
click at [403, 18] on span "Publish changes" at bounding box center [401, 20] width 24 height 4
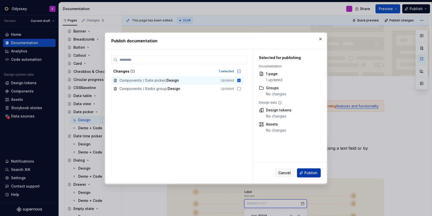
click at [309, 175] on span "Publish" at bounding box center [310, 173] width 13 height 5
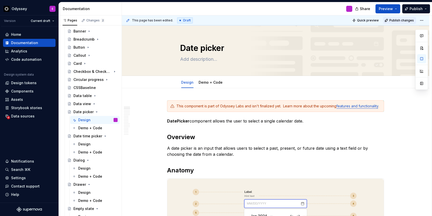
click at [407, 21] on span "Publish changes" at bounding box center [401, 20] width 24 height 4
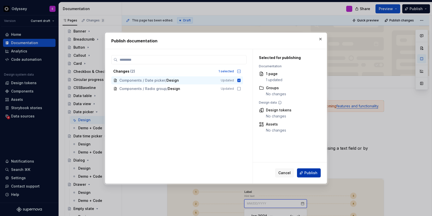
click at [312, 173] on span "Publish" at bounding box center [310, 173] width 13 height 5
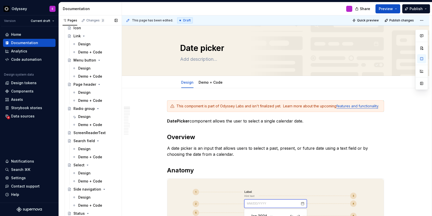
scroll to position [394, 0]
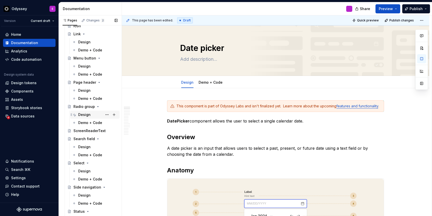
click at [85, 115] on div "Design" at bounding box center [84, 114] width 12 height 5
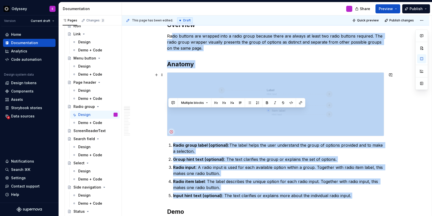
scroll to position [95, 0]
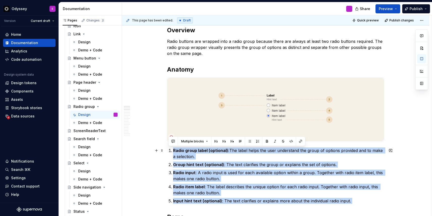
drag, startPoint x: 351, startPoint y: 95, endPoint x: 175, endPoint y: 151, distance: 185.3
click at [247, 142] on button "button" at bounding box center [249, 141] width 7 height 7
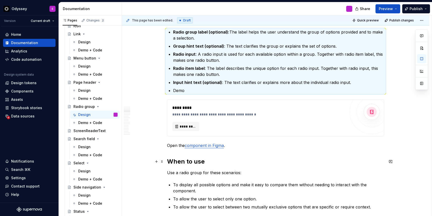
scroll to position [223, 0]
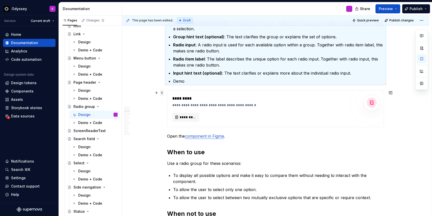
click at [164, 94] on span at bounding box center [162, 92] width 4 height 7
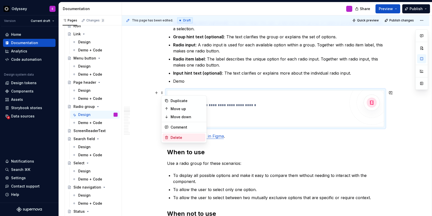
click at [176, 138] on div "Delete" at bounding box center [187, 137] width 33 height 5
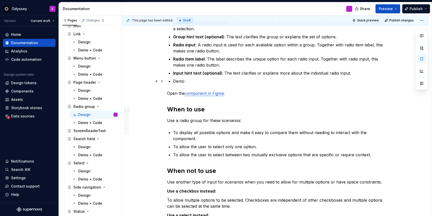
click at [174, 82] on p "Demo" at bounding box center [278, 81] width 211 height 6
click at [163, 82] on span at bounding box center [162, 81] width 4 height 7
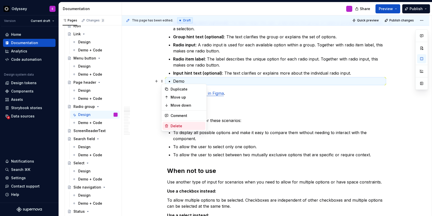
click at [170, 125] on div "Delete" at bounding box center [183, 126] width 43 height 8
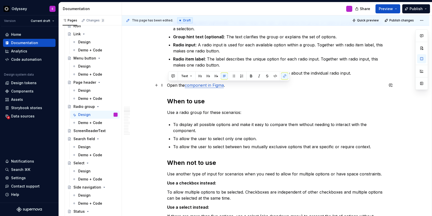
drag, startPoint x: 229, startPoint y: 86, endPoint x: 168, endPoint y: 87, distance: 61.6
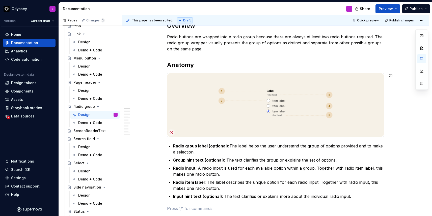
scroll to position [0, 0]
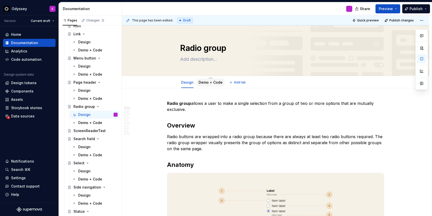
click at [215, 81] on link "Demo + Code" at bounding box center [211, 82] width 24 height 4
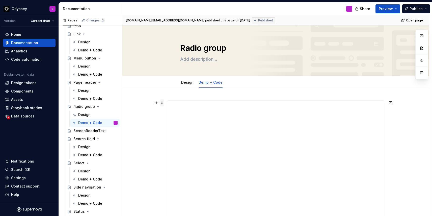
click at [164, 103] on span at bounding box center [162, 102] width 4 height 7
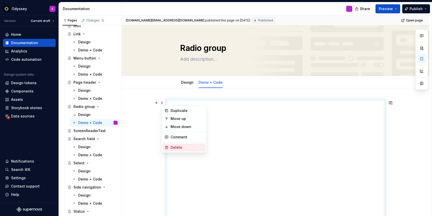
click at [172, 147] on div "Delete" at bounding box center [187, 147] width 33 height 5
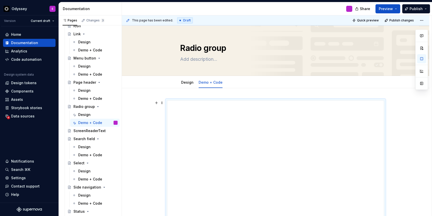
scroll to position [14, 0]
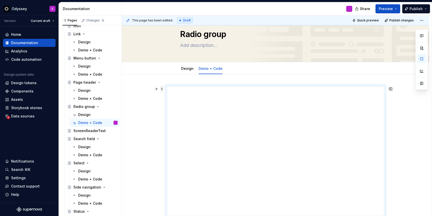
click at [163, 90] on span at bounding box center [162, 89] width 4 height 7
click at [168, 133] on icon at bounding box center [166, 134] width 4 height 4
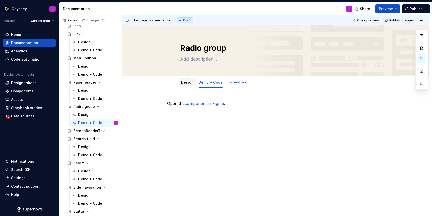
click at [190, 81] on link "Design" at bounding box center [187, 82] width 12 height 4
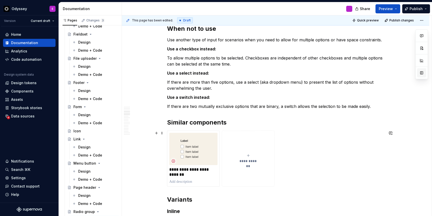
scroll to position [372, 0]
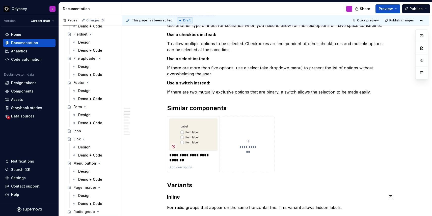
click at [250, 141] on icon "submit" at bounding box center [248, 141] width 4 height 4
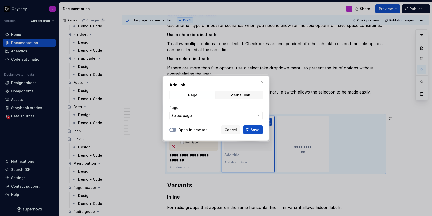
click at [173, 129] on icon "button" at bounding box center [171, 129] width 4 height 3
click at [197, 116] on span "Select page" at bounding box center [212, 115] width 83 height 5
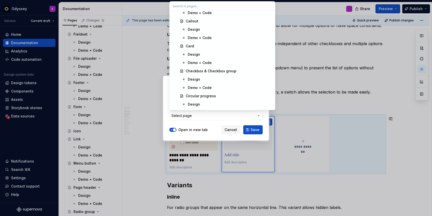
scroll to position [673, 0]
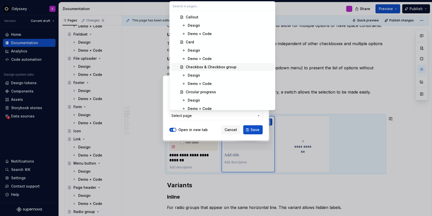
click at [212, 67] on div "Checkbox & Checkbox group" at bounding box center [211, 67] width 51 height 5
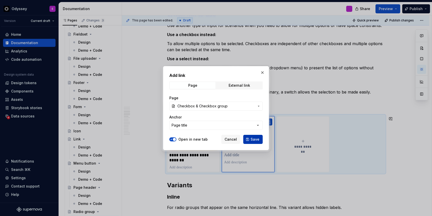
click at [256, 140] on span "Save" at bounding box center [255, 139] width 9 height 5
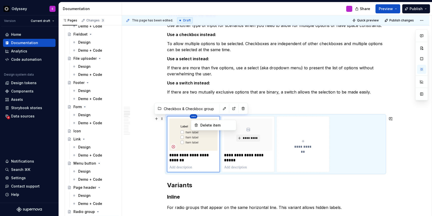
click at [193, 117] on html "Odyssey E Version Current draft Home Documentation Analytics Code automation De…" at bounding box center [216, 108] width 432 height 216
click at [208, 127] on div "Delete item" at bounding box center [216, 125] width 33 height 5
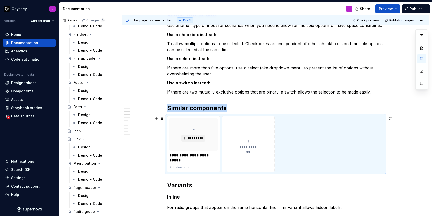
click at [250, 147] on span "**********" at bounding box center [248, 146] width 22 height 5
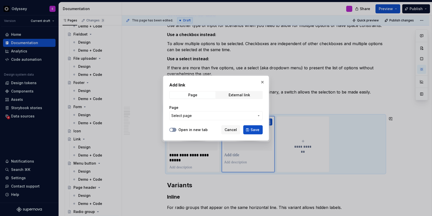
click at [172, 130] on span "button" at bounding box center [171, 129] width 3 height 3
click at [189, 118] on button "Select page" at bounding box center [215, 115] width 93 height 9
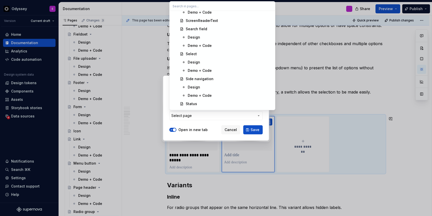
scroll to position [1177, 0]
click at [190, 54] on div "Select" at bounding box center [191, 54] width 11 height 5
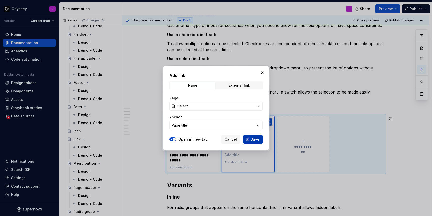
click at [253, 140] on span "Save" at bounding box center [255, 139] width 9 height 5
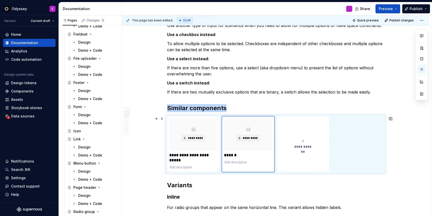
click at [304, 142] on icon "submit" at bounding box center [303, 141] width 4 height 4
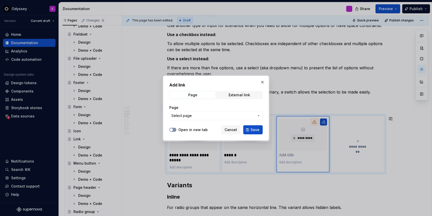
click at [171, 130] on span "button" at bounding box center [171, 129] width 3 height 3
click at [188, 115] on span "Select page" at bounding box center [181, 115] width 20 height 5
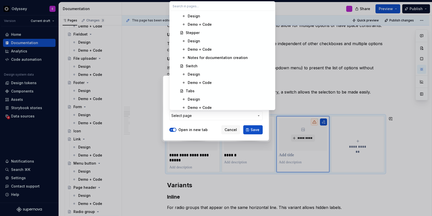
scroll to position [1274, 0]
click at [193, 67] on div "Switch" at bounding box center [192, 65] width 12 height 5
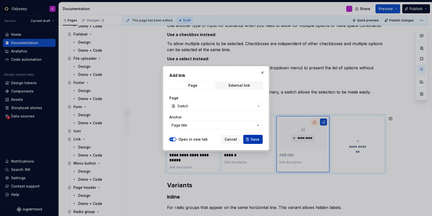
click at [254, 139] on span "Save" at bounding box center [255, 139] width 9 height 5
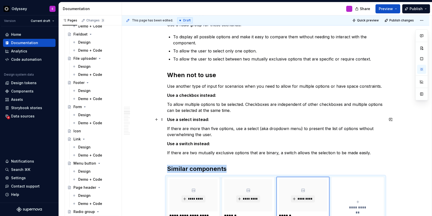
scroll to position [316, 0]
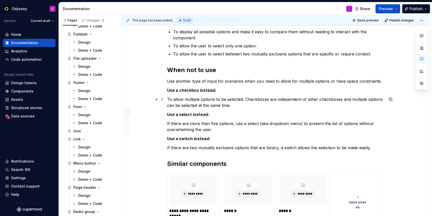
click at [246, 99] on p "To allow multiple options to be selected. Checkboxes are independent of other c…" at bounding box center [275, 102] width 217 height 12
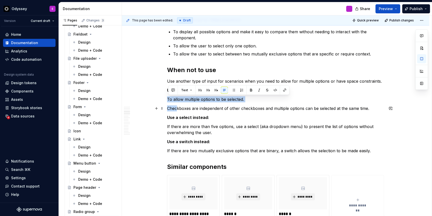
drag, startPoint x: 169, startPoint y: 99, endPoint x: 178, endPoint y: 109, distance: 13.6
click at [233, 90] on button "button" at bounding box center [233, 90] width 7 height 7
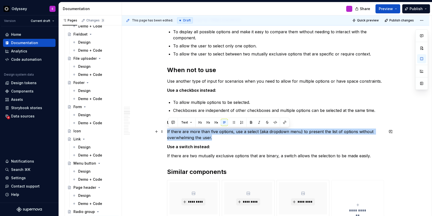
drag, startPoint x: 169, startPoint y: 132, endPoint x: 216, endPoint y: 139, distance: 48.1
click at [216, 139] on p "If there are more than five options, use a select (aka dropdown menu) to presen…" at bounding box center [275, 135] width 217 height 12
click at [234, 122] on button "button" at bounding box center [233, 122] width 7 height 7
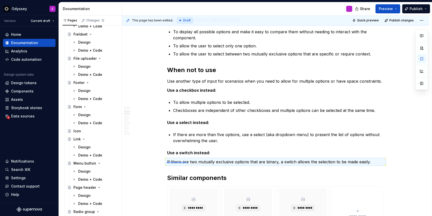
drag, startPoint x: 167, startPoint y: 162, endPoint x: 187, endPoint y: 163, distance: 21.0
click at [187, 163] on div "This page has been edited. Draft Quick preview Publish changes Radio group Edit…" at bounding box center [277, 115] width 310 height 201
click at [190, 160] on p "If there are two mutually exclusive options that are binary, a switch allows th…" at bounding box center [275, 162] width 217 height 6
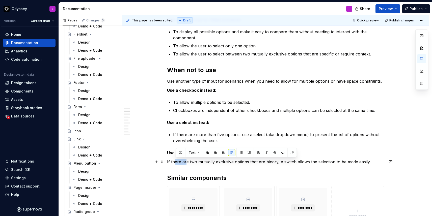
drag, startPoint x: 176, startPoint y: 161, endPoint x: 187, endPoint y: 161, distance: 10.3
click at [187, 162] on p "If there are two mutually exclusive options that are binary, a switch allows th…" at bounding box center [275, 162] width 217 height 6
click at [240, 152] on button "button" at bounding box center [241, 152] width 7 height 7
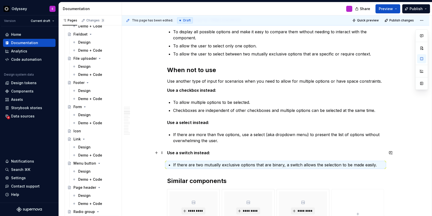
click at [228, 152] on p "Use a switch instead:" at bounding box center [275, 153] width 217 height 6
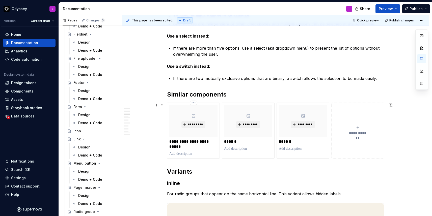
scroll to position [412, 0]
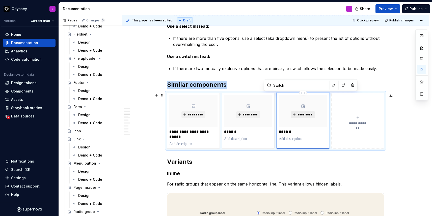
click at [301, 115] on span "*********" at bounding box center [304, 115] width 15 height 4
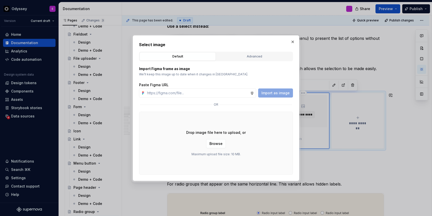
type textarea "*"
type input "[URL][DOMAIN_NAME]"
click at [275, 93] on span "Import as image" at bounding box center [275, 93] width 28 height 5
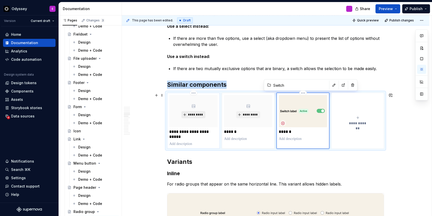
type textarea "*"
type input "Checkbox & Checkbox group"
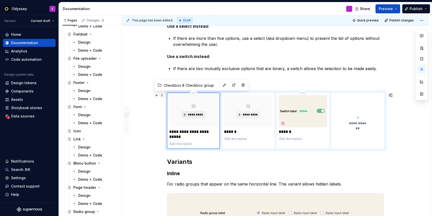
click at [193, 114] on span "*********" at bounding box center [195, 115] width 15 height 4
type textarea "*"
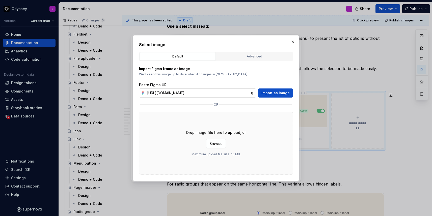
scroll to position [0, 173]
type input "[URL][DOMAIN_NAME]"
click at [275, 91] on span "Import as image" at bounding box center [275, 93] width 28 height 5
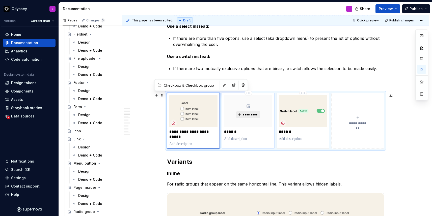
type textarea "*"
type input "Select"
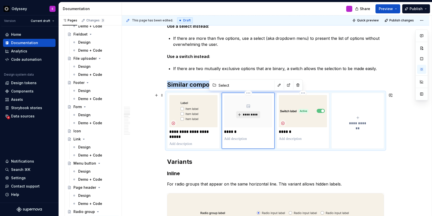
click at [254, 113] on span "*********" at bounding box center [249, 115] width 15 height 4
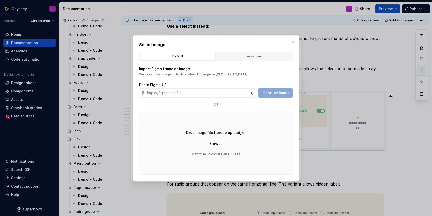
type textarea "*"
type input "[URL][DOMAIN_NAME]"
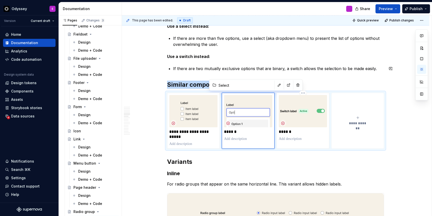
click at [327, 85] on h2 "Similar components" at bounding box center [275, 85] width 217 height 8
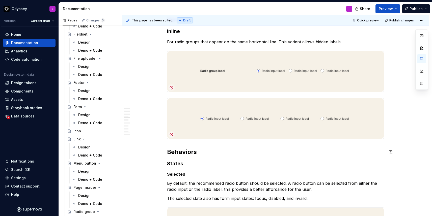
scroll to position [547, 0]
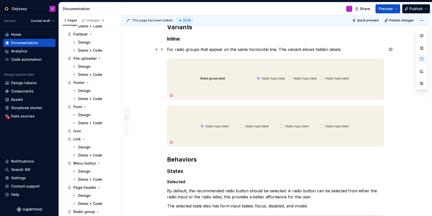
click at [278, 49] on p "For radio groups that appear on the same horizontal line. This variant allows h…" at bounding box center [275, 49] width 217 height 6
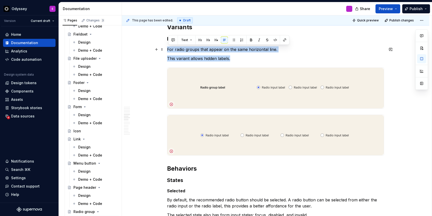
drag, startPoint x: 234, startPoint y: 60, endPoint x: 168, endPoint y: 49, distance: 67.4
click at [234, 40] on button "button" at bounding box center [233, 40] width 7 height 7
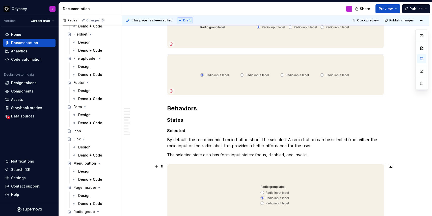
scroll to position [610, 0]
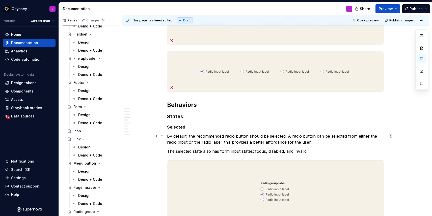
click at [289, 137] on p "By default, the recommended radio button should be selected. A radio button can…" at bounding box center [275, 139] width 217 height 12
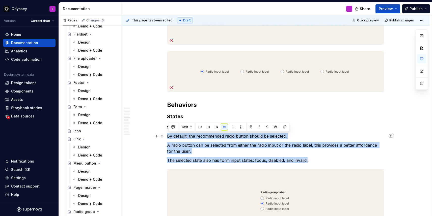
drag, startPoint x: 316, startPoint y: 160, endPoint x: 168, endPoint y: 135, distance: 150.4
click at [234, 126] on button "button" at bounding box center [233, 127] width 7 height 7
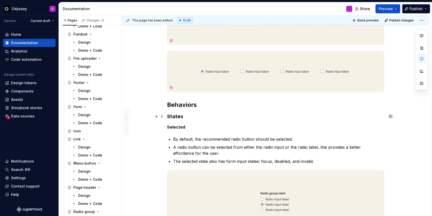
click at [211, 115] on h3 "States" at bounding box center [275, 116] width 217 height 7
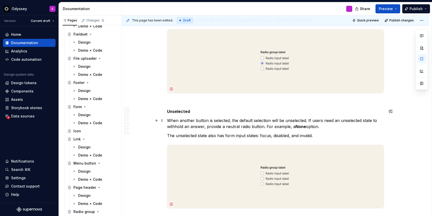
scroll to position [755, 0]
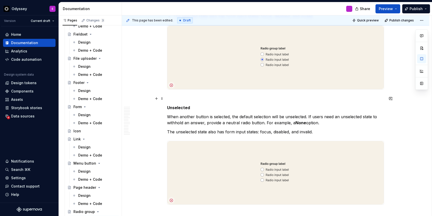
click at [187, 100] on p at bounding box center [275, 99] width 217 height 6
click at [163, 100] on span at bounding box center [162, 98] width 4 height 7
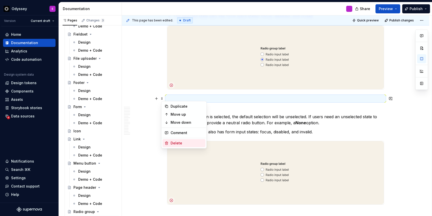
click at [174, 144] on div "Delete" at bounding box center [187, 143] width 33 height 5
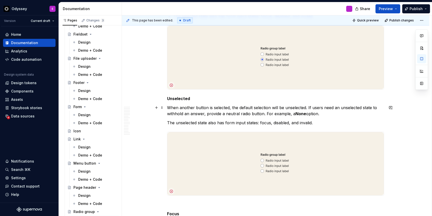
click at [309, 108] on p "When another button is selected, the default selection will be unselected. If u…" at bounding box center [275, 111] width 217 height 12
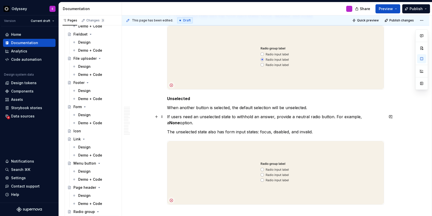
click at [335, 118] on p "If users need an unselected state to withhold an answer, provide a neutral radi…" at bounding box center [275, 120] width 217 height 12
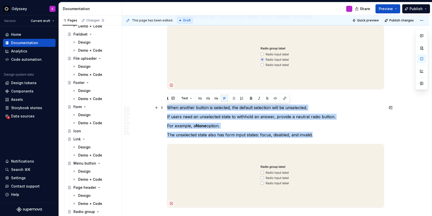
drag, startPoint x: 319, startPoint y: 134, endPoint x: 166, endPoint y: 105, distance: 155.9
click at [234, 98] on button "button" at bounding box center [233, 98] width 7 height 7
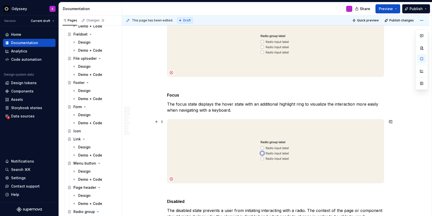
scroll to position [888, 0]
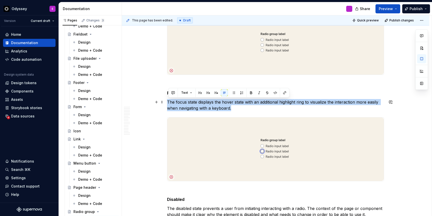
drag, startPoint x: 234, startPoint y: 109, endPoint x: 168, endPoint y: 101, distance: 66.1
click at [168, 101] on p "The focus state displays the hover state with an additional highlight ring to v…" at bounding box center [275, 105] width 217 height 12
click at [233, 95] on button "button" at bounding box center [233, 92] width 7 height 7
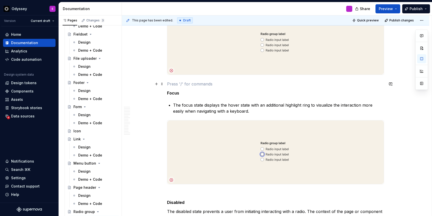
click at [172, 85] on p at bounding box center [275, 84] width 217 height 6
click at [162, 84] on span at bounding box center [162, 83] width 4 height 7
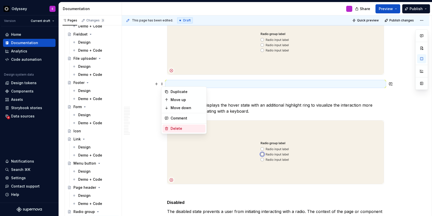
click at [171, 129] on div "Delete" at bounding box center [187, 128] width 33 height 5
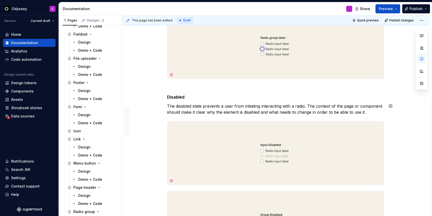
scroll to position [985, 0]
click at [164, 87] on span at bounding box center [162, 87] width 4 height 7
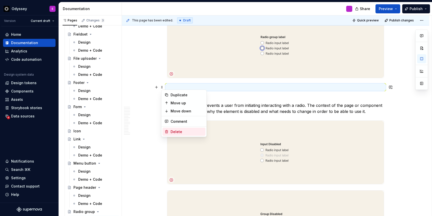
click at [173, 130] on div "Delete" at bounding box center [187, 131] width 33 height 5
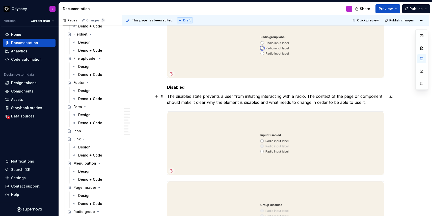
click at [309, 96] on p "The disabled state prevents a user from initiating interacting with a radio. Th…" at bounding box center [275, 99] width 217 height 12
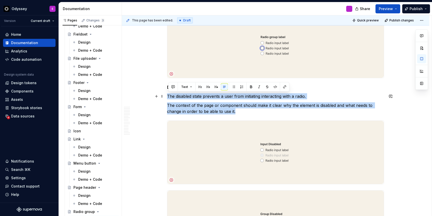
drag, startPoint x: 236, startPoint y: 113, endPoint x: 168, endPoint y: 98, distance: 70.2
click at [232, 88] on button "button" at bounding box center [233, 87] width 7 height 7
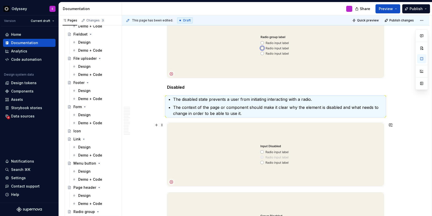
type textarea "*"
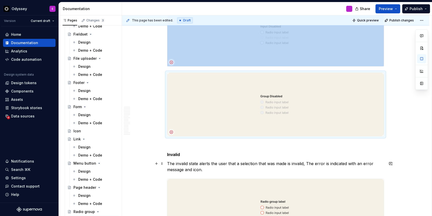
scroll to position [1109, 0]
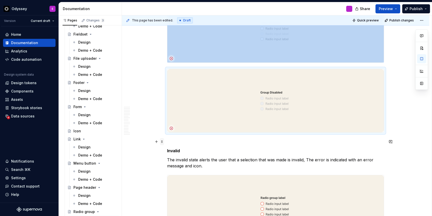
click at [164, 143] on span at bounding box center [162, 141] width 4 height 7
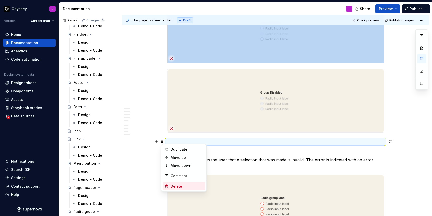
click at [168, 184] on icon at bounding box center [166, 186] width 4 height 4
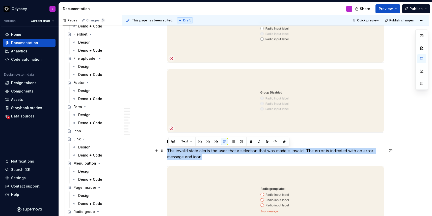
drag, startPoint x: 208, startPoint y: 158, endPoint x: 168, endPoint y: 151, distance: 40.6
click at [234, 141] on button "button" at bounding box center [233, 141] width 7 height 7
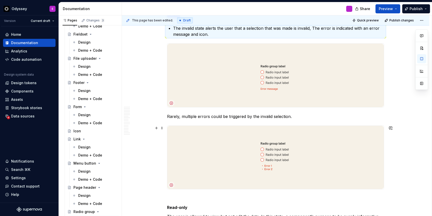
scroll to position [1237, 0]
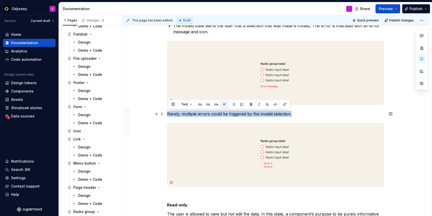
drag, startPoint x: 295, startPoint y: 114, endPoint x: 168, endPoint y: 114, distance: 126.6
click at [168, 114] on p "Rarely, multiple errors could be triggered by the invalid selection." at bounding box center [275, 114] width 217 height 6
click at [233, 103] on button "button" at bounding box center [233, 104] width 7 height 7
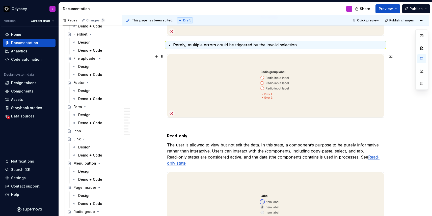
scroll to position [1309, 0]
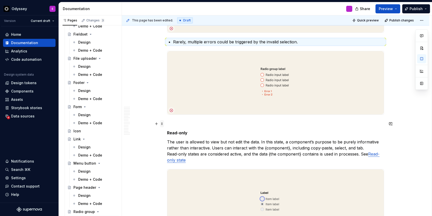
click at [163, 124] on span at bounding box center [162, 123] width 4 height 7
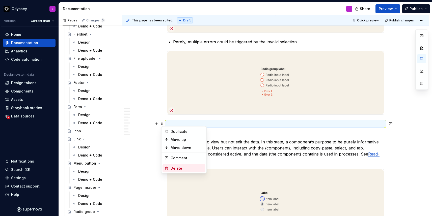
click at [168, 166] on div "Delete" at bounding box center [183, 168] width 43 height 8
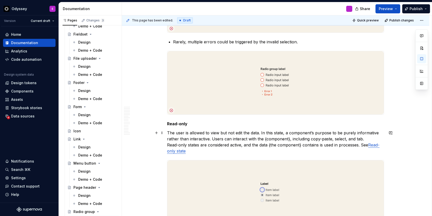
click at [262, 133] on p "The user is allowed to view but not edit the data. In this state, a component’s…" at bounding box center [275, 142] width 217 height 24
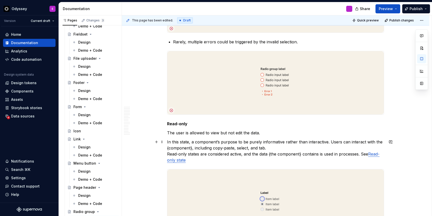
click at [330, 142] on p "In this state, a component’s purpose to be purely informative rather than inter…" at bounding box center [275, 151] width 217 height 24
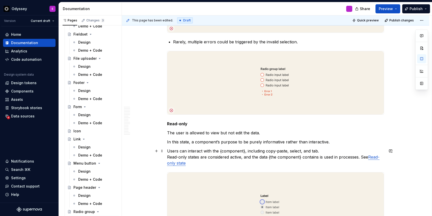
click at [168, 157] on div "Radio group allows a user to make a single selection from a group of two or mor…" at bounding box center [275, 202] width 307 height 2847
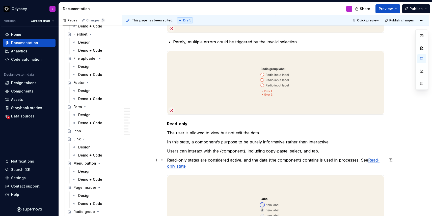
click at [361, 160] on p "Read-only states are considered active, and the data {the component} contains i…" at bounding box center [275, 163] width 217 height 12
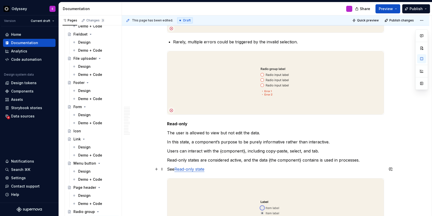
click at [220, 170] on p "See Read-only state" at bounding box center [275, 169] width 217 height 6
drag, startPoint x: 240, startPoint y: 169, endPoint x: 168, endPoint y: 135, distance: 80.3
click at [168, 135] on div "Radio group allows a user to make a single selection from a group of two or mor…" at bounding box center [275, 205] width 307 height 2853
click at [233, 123] on button "button" at bounding box center [233, 123] width 7 height 7
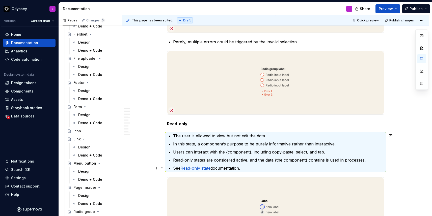
click at [201, 169] on link "Read-only state" at bounding box center [195, 168] width 30 height 5
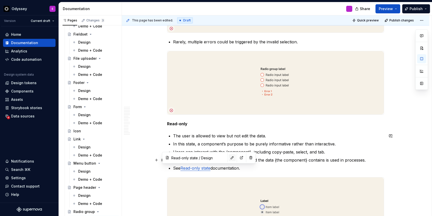
click at [229, 156] on button "button" at bounding box center [232, 157] width 7 height 7
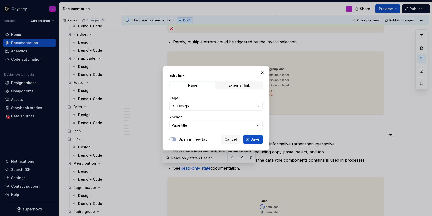
click at [210, 106] on span "Design" at bounding box center [215, 106] width 77 height 5
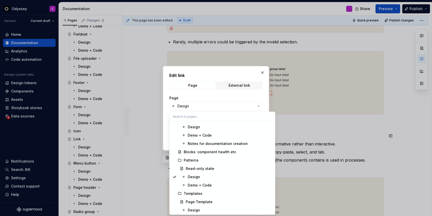
scroll to position [1535, 0]
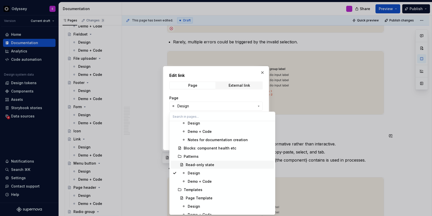
click at [196, 165] on div "Read-only state" at bounding box center [200, 164] width 29 height 5
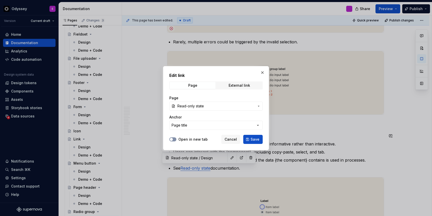
click at [170, 138] on span "button" at bounding box center [171, 139] width 3 height 3
click at [259, 139] on span "Save" at bounding box center [255, 139] width 9 height 5
type textarea "*"
type input "Read-only state"
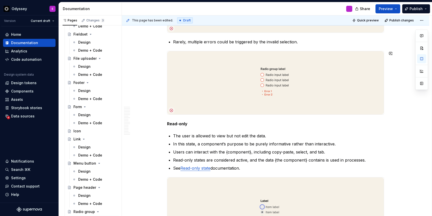
click at [283, 119] on div "Radio group allows a user to make a single selection from a group of two or mor…" at bounding box center [275, 175] width 217 height 2769
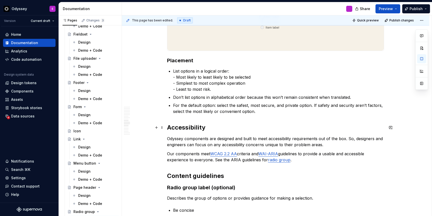
scroll to position [1501, 0]
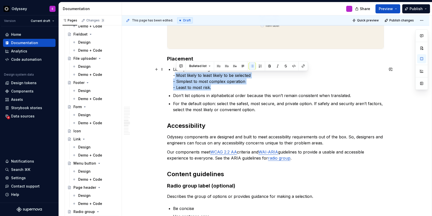
drag, startPoint x: 214, startPoint y: 88, endPoint x: 176, endPoint y: 75, distance: 39.6
click at [176, 75] on p "List options in a logical order: - Most likely to least likely to be selected -…" at bounding box center [278, 78] width 211 height 24
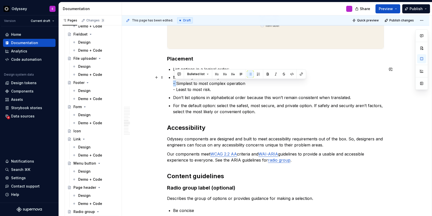
drag, startPoint x: 178, startPoint y: 85, endPoint x: 174, endPoint y: 84, distance: 4.0
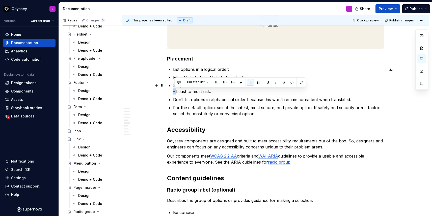
drag, startPoint x: 178, startPoint y: 92, endPoint x: 173, endPoint y: 92, distance: 4.3
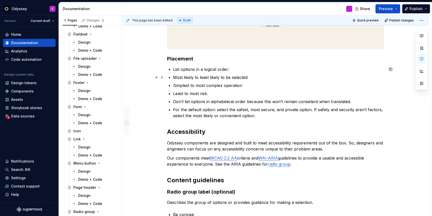
click at [174, 86] on p "Simplest to most complex operation" at bounding box center [278, 85] width 211 height 6
click at [314, 110] on p "For the default option: select the safest, most secure, and private option. If …" at bounding box center [278, 113] width 211 height 12
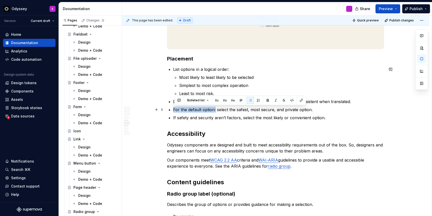
drag, startPoint x: 216, startPoint y: 111, endPoint x: 175, endPoint y: 112, distance: 41.6
click at [175, 112] on p "For the default option: select the safest, most secure, and private option." at bounding box center [278, 110] width 211 height 6
click at [152, 125] on div "Radio group allows a user to make a single selection from a group of two or mor…" at bounding box center [275, 17] width 307 height 2860
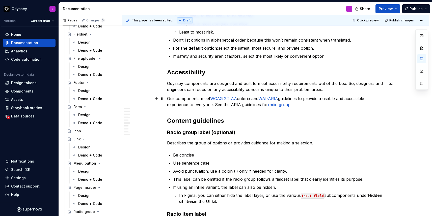
scroll to position [1564, 0]
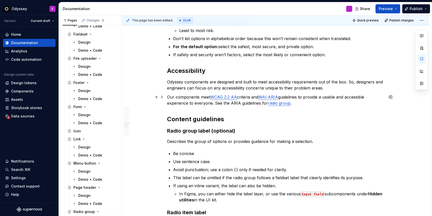
click at [216, 104] on p "Our components meet WCAG 2.2 AA criteria and WAI-ARIA guidelines to provide a u…" at bounding box center [275, 100] width 217 height 12
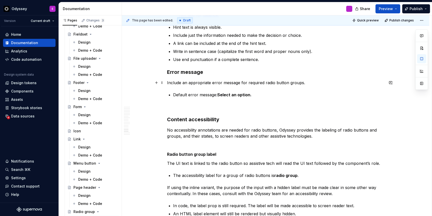
scroll to position [2119, 0]
click at [163, 108] on span at bounding box center [162, 106] width 4 height 7
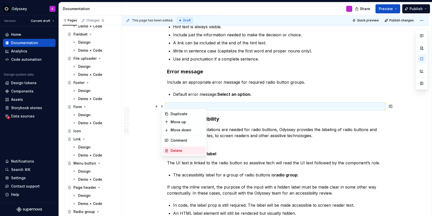
click at [172, 150] on div "Delete" at bounding box center [187, 150] width 33 height 5
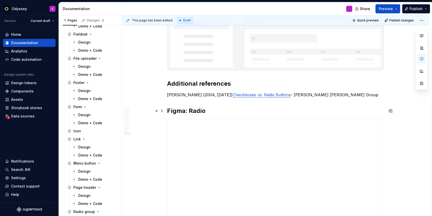
scroll to position [2627, 0]
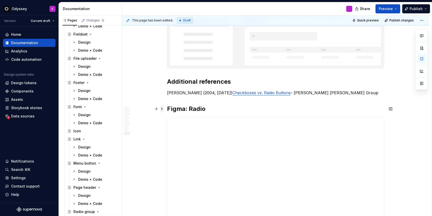
click at [163, 109] on span at bounding box center [162, 108] width 4 height 7
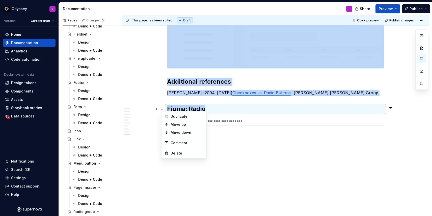
click at [224, 136] on div "**********" at bounding box center [275, 181] width 216 height 129
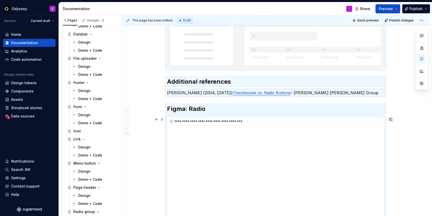
click at [192, 131] on div "**********" at bounding box center [275, 181] width 216 height 129
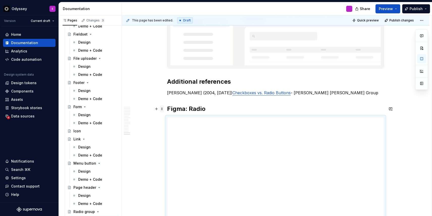
click at [163, 109] on span at bounding box center [162, 108] width 4 height 7
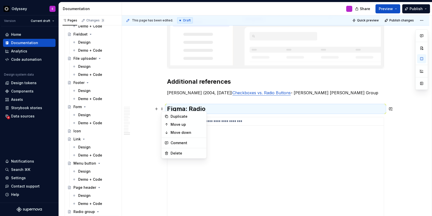
click at [216, 127] on div "**********" at bounding box center [275, 181] width 216 height 129
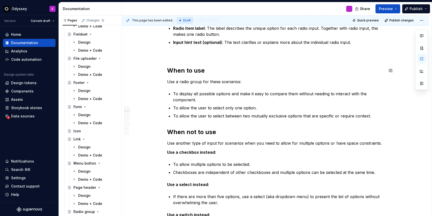
scroll to position [254, 0]
click at [164, 56] on span at bounding box center [162, 54] width 4 height 7
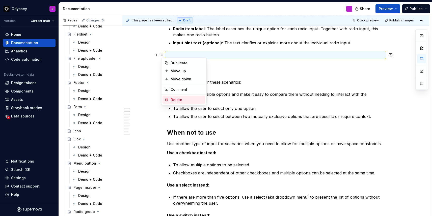
click at [171, 98] on div "Delete" at bounding box center [187, 99] width 33 height 5
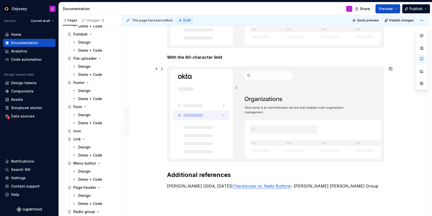
scroll to position [2668, 0]
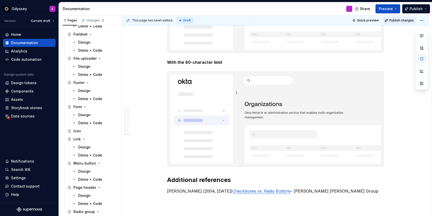
click at [397, 19] on span "Publish changes" at bounding box center [401, 20] width 24 height 4
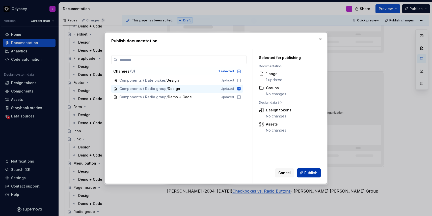
click at [307, 173] on span "Publish" at bounding box center [310, 173] width 13 height 5
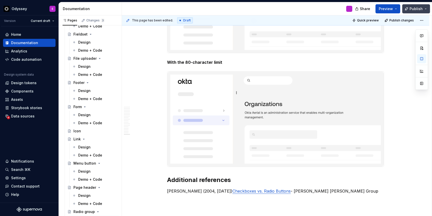
click at [414, 10] on span "Publish" at bounding box center [415, 8] width 13 height 5
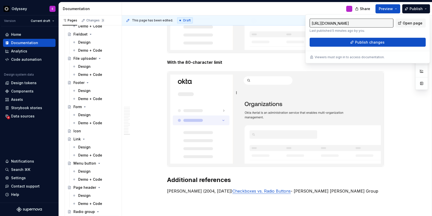
click at [363, 23] on input "[URL][DOMAIN_NAME]" at bounding box center [352, 23] width 84 height 9
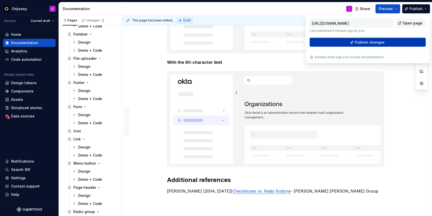
scroll to position [0, 0]
click at [399, 42] on button "Publish changes" at bounding box center [368, 42] width 116 height 9
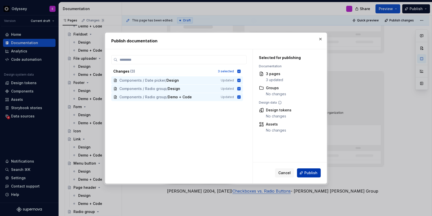
click at [309, 172] on span "Publish" at bounding box center [310, 173] width 13 height 5
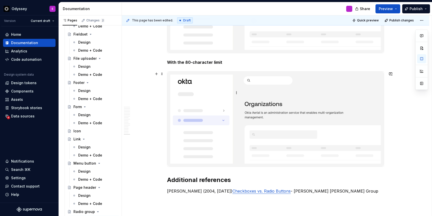
type textarea "*"
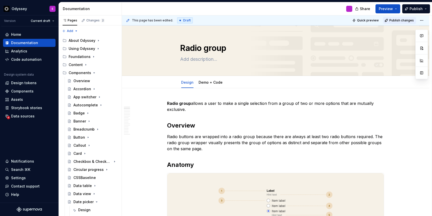
click at [409, 20] on span "Publish changes" at bounding box center [401, 20] width 24 height 4
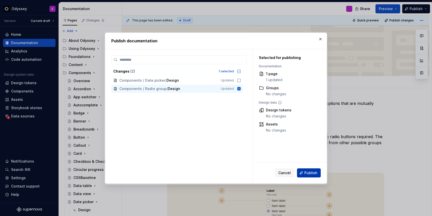
click at [308, 172] on span "Publish" at bounding box center [310, 173] width 13 height 5
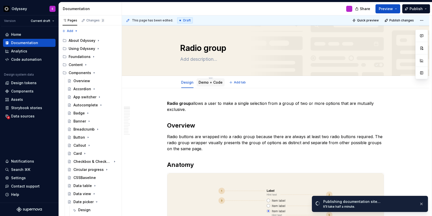
click at [213, 81] on link "Demo + Code" at bounding box center [211, 82] width 24 height 4
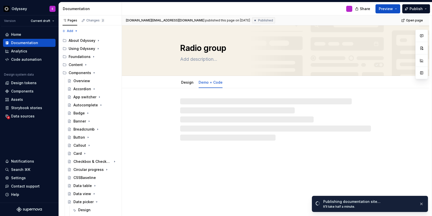
type textarea "*"
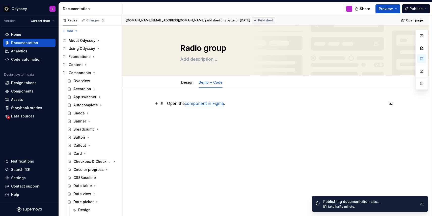
click at [234, 104] on p "Open the component in Figma ." at bounding box center [275, 103] width 217 height 6
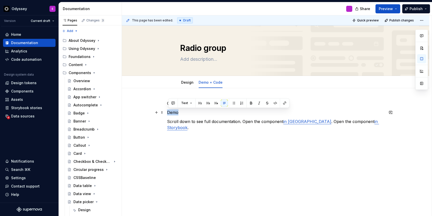
drag, startPoint x: 182, startPoint y: 112, endPoint x: 168, endPoint y: 113, distance: 13.6
click at [168, 113] on p "Demo" at bounding box center [275, 112] width 217 height 6
click at [201, 102] on button "button" at bounding box center [200, 103] width 7 height 7
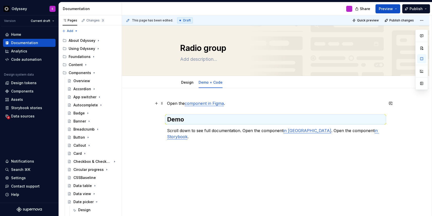
click at [213, 104] on link "component in Figma" at bounding box center [204, 103] width 39 height 5
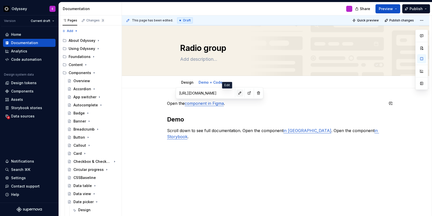
click at [236, 94] on button "button" at bounding box center [239, 93] width 7 height 7
click at [246, 94] on button "button" at bounding box center [249, 93] width 7 height 7
click at [243, 131] on p "Scroll down to see full documentation. Open the component in Figma . Open the c…" at bounding box center [275, 134] width 217 height 12
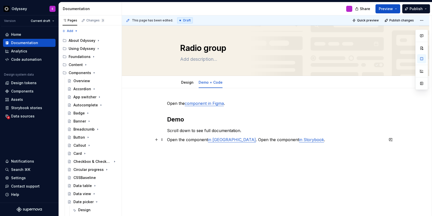
click at [228, 139] on p "Open the component in Figma . Open the component in Storybook ." at bounding box center [275, 140] width 217 height 6
click at [198, 147] on p at bounding box center [275, 149] width 217 height 6
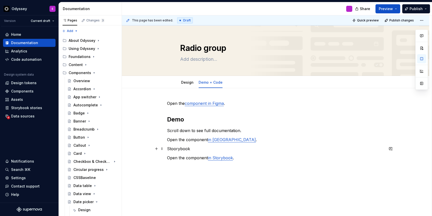
click at [176, 149] on p "Stoorybook" at bounding box center [275, 149] width 217 height 6
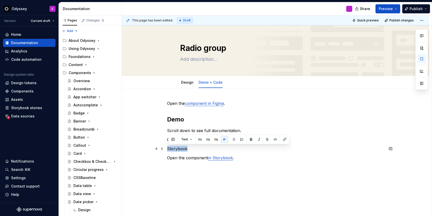
drag, startPoint x: 190, startPoint y: 147, endPoint x: 167, endPoint y: 148, distance: 23.5
click at [167, 148] on div "Open the component in Figma . Demo Scroll down to see full documentation. Open …" at bounding box center [275, 160] width 307 height 144
click at [198, 139] on button "button" at bounding box center [200, 139] width 7 height 7
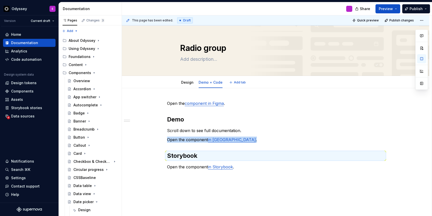
type textarea "*"
click at [216, 141] on link "in [GEOGRAPHIC_DATA]" at bounding box center [232, 139] width 48 height 5
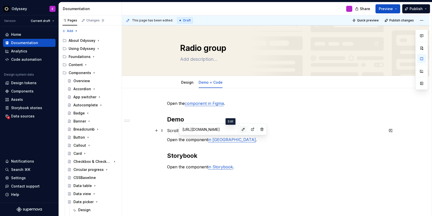
click at [240, 129] on button "button" at bounding box center [243, 129] width 7 height 7
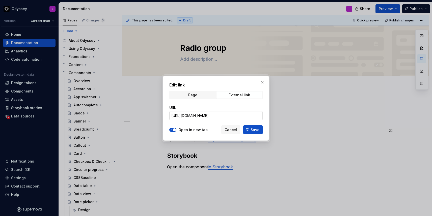
click at [216, 116] on input "https://www.figma.com/file/yIIQe0PV8r74WL4dfbzdox/Labs-%2F-Switch?type=design&n…" at bounding box center [215, 115] width 93 height 9
paste input "design/zh7A9gjaDlI50Hctdvd1OB/Odyssey-Components?m=auto&node-id=35-274&t=x1bdPE…"
type input "https://www.figma.com/design/zh7A9gjaDlI50Hctdvd1OB/Odyssey-Components?m=auto&n…"
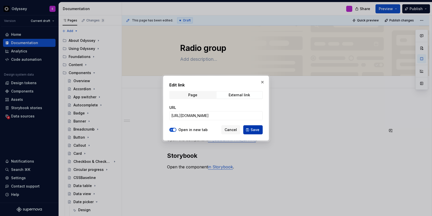
click at [252, 132] on button "Save" at bounding box center [252, 129] width 19 height 9
type textarea "*"
type input "https://www.figma.com/design/zh7A9gjaDlI50Hctdvd1OB/Odyssey-Components?m=auto&n…"
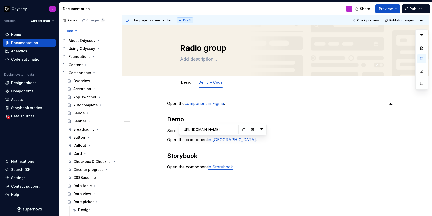
click at [247, 110] on div "Open the component in Figma . Demo Scroll down to see full documentation. Open …" at bounding box center [275, 135] width 217 height 70
type textarea "*"
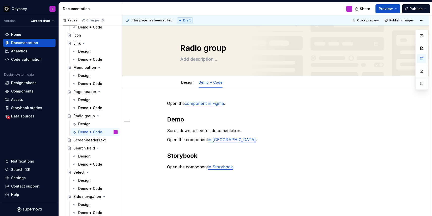
scroll to position [383, 0]
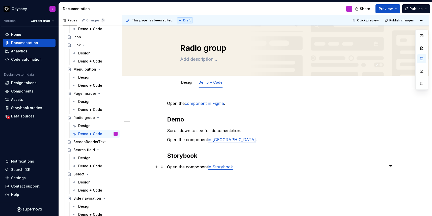
click at [187, 167] on p "Open the component in Storybook ." at bounding box center [275, 167] width 217 height 6
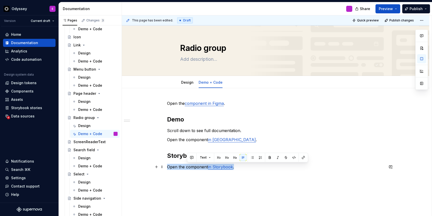
click at [187, 167] on p "Open the component in Storybook ." at bounding box center [275, 167] width 217 height 6
click at [190, 170] on p "Open the component in Storybook ." at bounding box center [275, 167] width 217 height 6
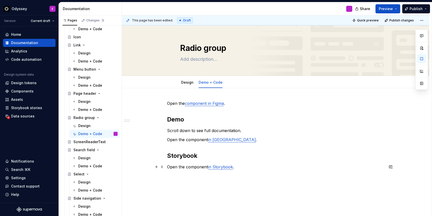
click at [187, 168] on p "Open the component in Storybook ." at bounding box center [275, 167] width 217 height 6
click at [234, 167] on link "in Storybook" at bounding box center [232, 166] width 25 height 5
click at [257, 159] on button "button" at bounding box center [260, 156] width 7 height 7
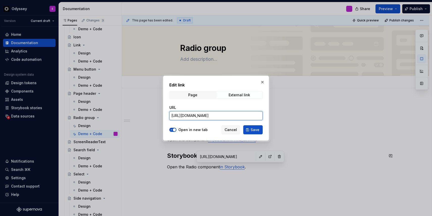
click at [237, 117] on input "https://odyssey-storybook.okta.design/?path=/docs/odyssey-core-fields-switch--d…" at bounding box center [215, 115] width 93 height 9
paste input "radiogroup"
type input "https://odyssey-storybook.okta.design/?path=/docs/odyssey-core-fields-radiogrou…"
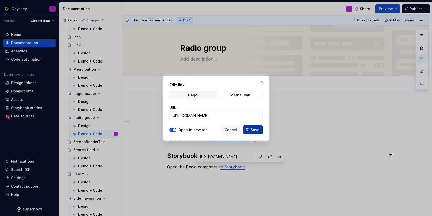
click at [253, 128] on span "Save" at bounding box center [255, 129] width 9 height 5
type textarea "*"
type input "https://odyssey-storybook.okta.design/?path=/docs/odyssey-core-fields-radiogrou…"
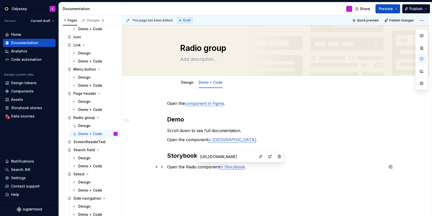
click at [198, 168] on p "Open the Radio component in Storybook ." at bounding box center [275, 167] width 217 height 6
click at [270, 169] on p "Open the Radio Group component in Storybook ." at bounding box center [275, 167] width 217 height 6
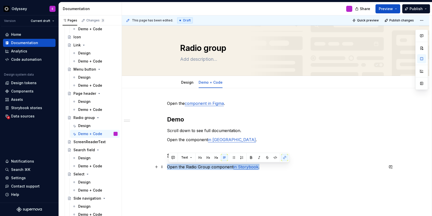
drag, startPoint x: 263, startPoint y: 167, endPoint x: 168, endPoint y: 167, distance: 95.4
click at [168, 167] on div "Open the component in Figma . Demo Scroll down to see full documentation. Open …" at bounding box center [275, 164] width 307 height 153
copy p "Open the Radio Group component in Storybook ."
click at [181, 176] on div "Open the component in Figma . Demo Scroll down to see full documentation. Open …" at bounding box center [275, 164] width 307 height 153
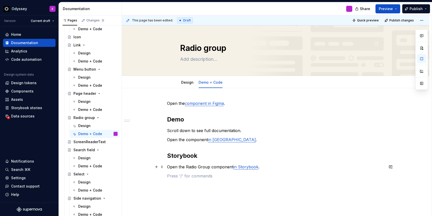
click at [169, 167] on p "Open the Radio Group component in Storybook ." at bounding box center [275, 167] width 217 height 6
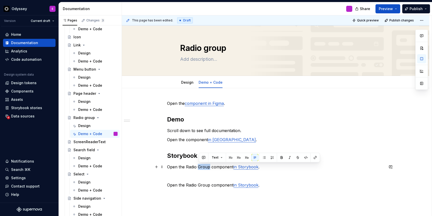
drag, startPoint x: 199, startPoint y: 167, endPoint x: 210, endPoint y: 167, distance: 11.1
click at [210, 167] on p "Open the Radio Group component in Storybook ." at bounding box center [275, 167] width 217 height 6
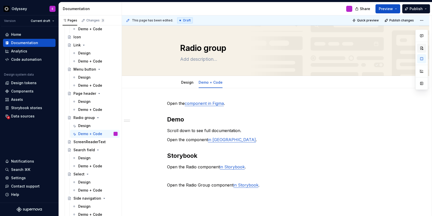
type textarea "*"
click at [238, 167] on link "in Storybook" at bounding box center [232, 166] width 25 height 5
click at [262, 156] on button "button" at bounding box center [265, 156] width 7 height 7
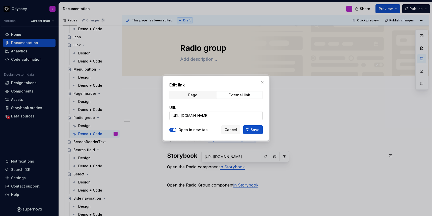
click at [237, 114] on input "https://odyssey-storybook.okta.design/?path=/docs/odyssey-core-fields-radiogrou…" at bounding box center [215, 115] width 93 height 9
paste input "text"
type input "https://odyssey-storybook.okta.design/?path=/docs/odyssey-core-fields-radio--do…"
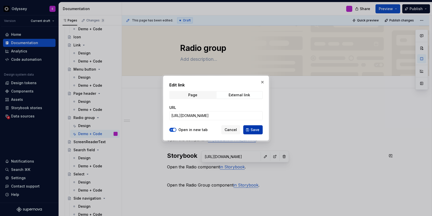
click at [253, 131] on span "Save" at bounding box center [255, 129] width 9 height 5
type textarea "*"
type input "https://odyssey-storybook.okta.design/?path=/docs/odyssey-core-fields-radio--do…"
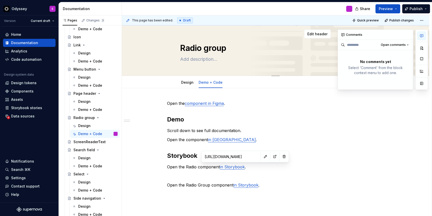
type textarea "*"
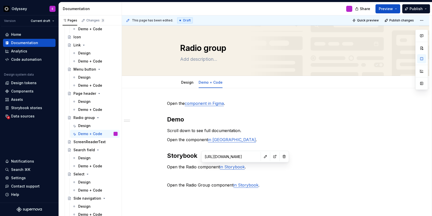
type input "https://odyssey-storybook.okta.design/?path=/docs/odyssey-core-fields-radiogrou…"
click at [243, 184] on link "in Storybook" at bounding box center [245, 185] width 25 height 5
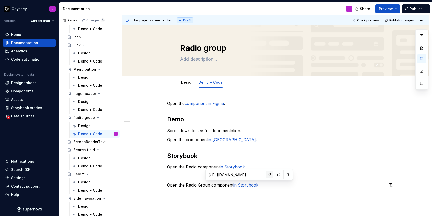
click at [266, 175] on button "button" at bounding box center [269, 174] width 7 height 7
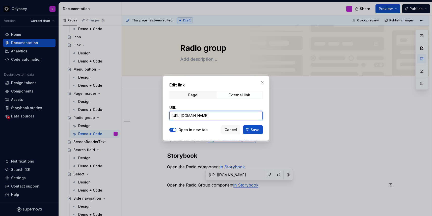
click at [215, 117] on input "https://odyssey-storybook.okta.design/?path=/docs/odyssey-core-fields-radiogrou…" at bounding box center [215, 115] width 93 height 9
click at [251, 130] on button "Save" at bounding box center [252, 129] width 19 height 9
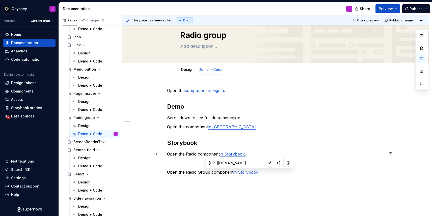
scroll to position [13, 0]
click at [174, 161] on p at bounding box center [275, 163] width 217 height 6
click at [158, 164] on button "button" at bounding box center [156, 162] width 7 height 7
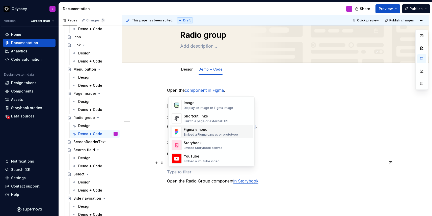
scroll to position [222, 0]
click at [179, 145] on img "Suggestions" at bounding box center [177, 144] width 10 height 10
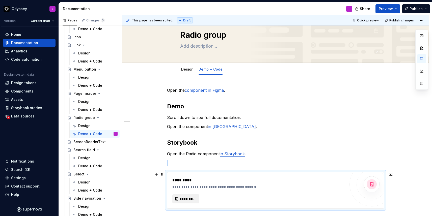
click at [185, 198] on span "*********" at bounding box center [188, 199] width 16 height 5
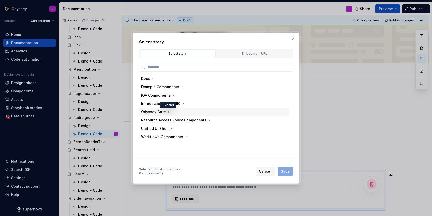
click at [168, 111] on icon "button" at bounding box center [169, 112] width 4 height 4
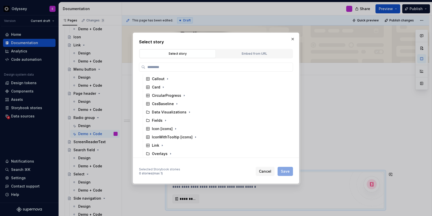
scroll to position [84, 0]
click at [165, 119] on icon "button" at bounding box center [165, 120] width 4 height 4
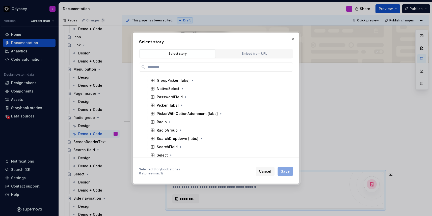
scroll to position [205, 0]
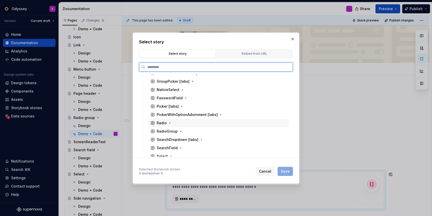
click at [166, 124] on div "Radio" at bounding box center [162, 123] width 10 height 5
click at [167, 131] on div "Docs" at bounding box center [165, 131] width 9 height 5
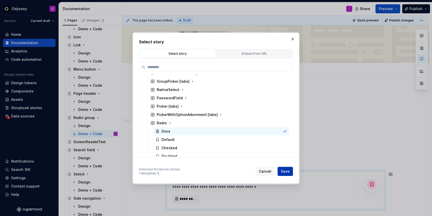
click at [286, 170] on span "Save" at bounding box center [285, 171] width 9 height 5
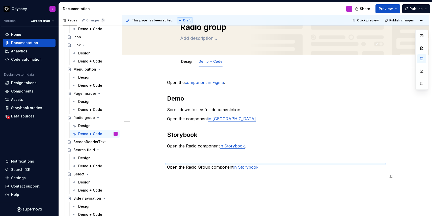
scroll to position [27, 0]
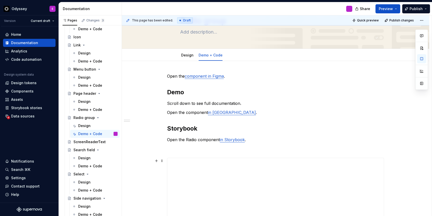
click at [168, 162] on div "Open the component in Figma . Demo Scroll down to see full documentation. Open …" at bounding box center [275, 177] width 217 height 208
click at [162, 149] on span at bounding box center [162, 148] width 4 height 7
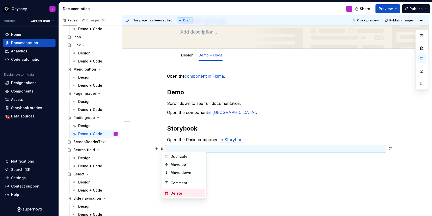
click at [167, 191] on icon at bounding box center [166, 193] width 4 height 4
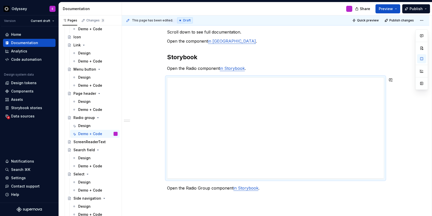
scroll to position [153, 0]
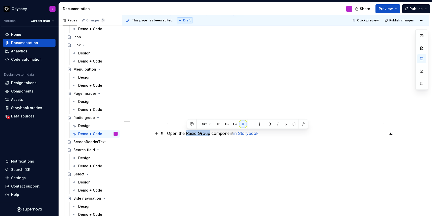
drag, startPoint x: 187, startPoint y: 134, endPoint x: 210, endPoint y: 134, distance: 23.0
click at [210, 134] on p "Open the Radio Group component in Storybook ." at bounding box center [275, 133] width 217 height 6
click at [208, 157] on div "Open the component in Figma . Demo Scroll down to see full documentation. Open …" at bounding box center [275, 76] width 307 height 282
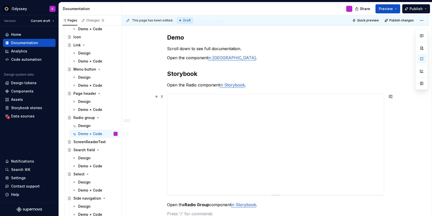
scroll to position [69, 0]
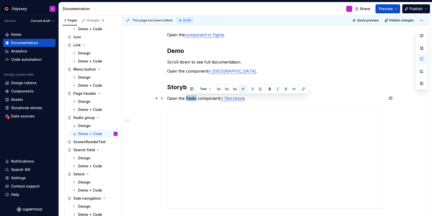
drag, startPoint x: 187, startPoint y: 98, endPoint x: 197, endPoint y: 99, distance: 10.1
click at [197, 99] on p "Open the Radio component in Storybook ." at bounding box center [275, 98] width 217 height 6
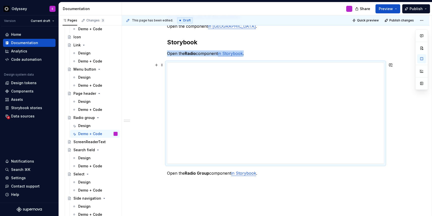
scroll to position [153, 0]
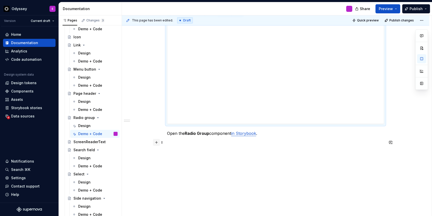
click at [157, 142] on button "button" at bounding box center [156, 142] width 7 height 7
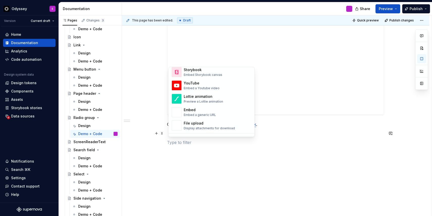
scroll to position [267, 0]
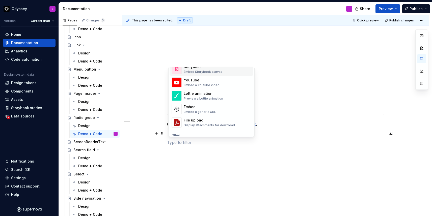
click at [208, 73] on div "Embed Storybook canvas" at bounding box center [203, 72] width 39 height 4
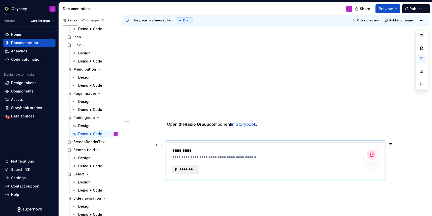
click at [183, 170] on span "*********" at bounding box center [188, 169] width 16 height 5
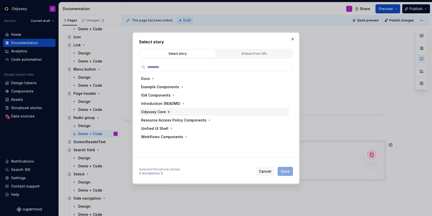
click at [166, 112] on button "button" at bounding box center [168, 111] width 5 height 5
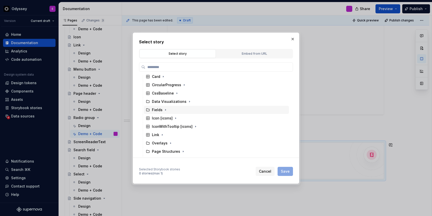
scroll to position [101, 0]
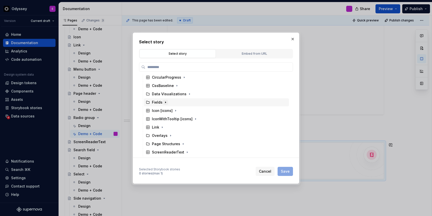
click at [165, 103] on icon "button" at bounding box center [165, 102] width 4 height 4
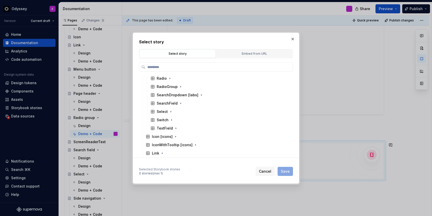
scroll to position [251, 0]
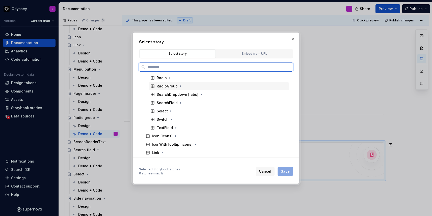
click at [172, 86] on div "RadioGroup" at bounding box center [167, 86] width 21 height 5
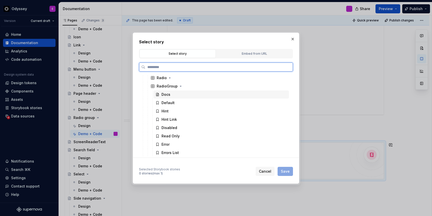
click at [171, 95] on div "Docs" at bounding box center [220, 95] width 135 height 8
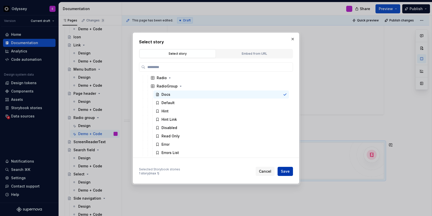
click at [289, 171] on span "Save" at bounding box center [285, 171] width 9 height 5
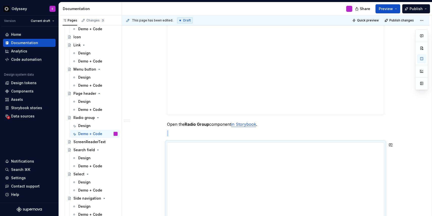
scroll to position [190, 0]
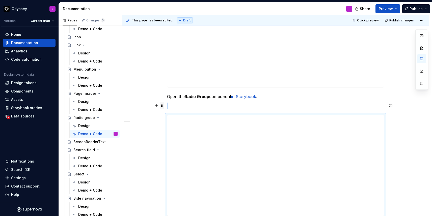
click at [164, 106] on span at bounding box center [162, 105] width 4 height 7
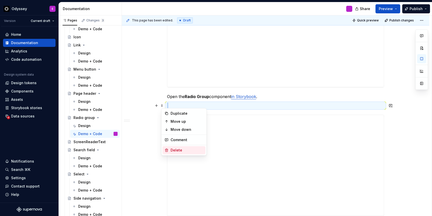
click at [171, 148] on div "Delete" at bounding box center [187, 150] width 33 height 5
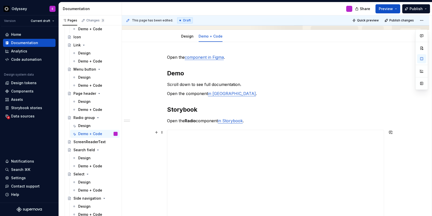
scroll to position [43, 0]
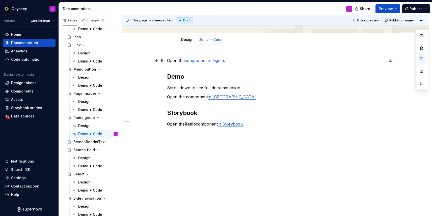
click at [162, 61] on span at bounding box center [162, 60] width 4 height 7
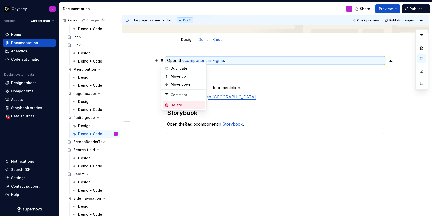
click at [168, 104] on icon at bounding box center [166, 105] width 3 height 3
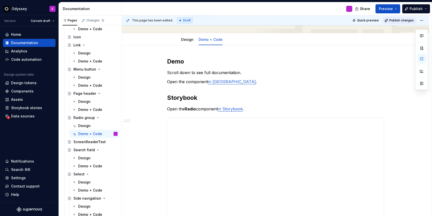
click at [400, 19] on span "Publish changes" at bounding box center [401, 20] width 24 height 4
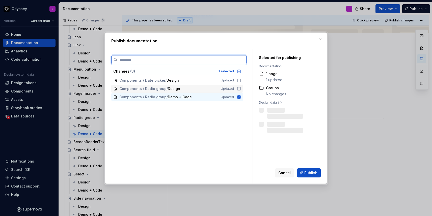
click at [241, 87] on icon at bounding box center [239, 89] width 4 height 4
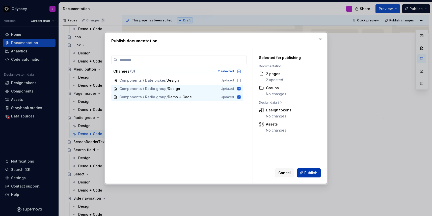
click at [310, 173] on span "Publish" at bounding box center [310, 173] width 13 height 5
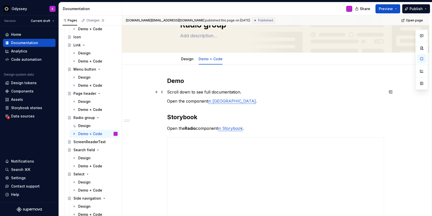
scroll to position [0, 0]
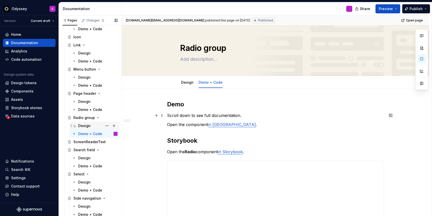
click at [83, 126] on div "Design" at bounding box center [84, 125] width 12 height 5
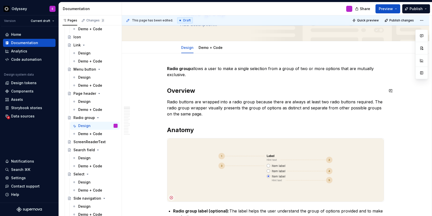
scroll to position [32, 0]
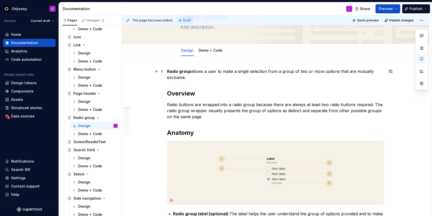
click at [191, 73] on strong "Radio group" at bounding box center [179, 71] width 24 height 5
drag, startPoint x: 192, startPoint y: 72, endPoint x: 199, endPoint y: 75, distance: 7.8
click at [199, 75] on p "Radio group allows a user to make a single selection from a group of two or mor…" at bounding box center [275, 74] width 217 height 12
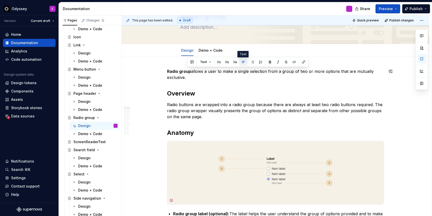
click at [243, 62] on button "button" at bounding box center [243, 62] width 7 height 7
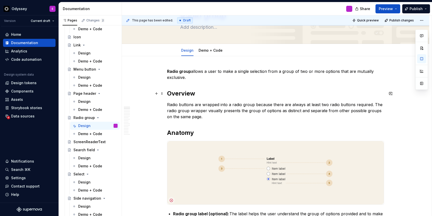
click at [236, 95] on h2 "Overview" at bounding box center [275, 94] width 217 height 8
click at [395, 18] on span "Publish changes" at bounding box center [401, 20] width 24 height 4
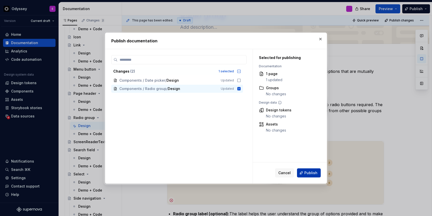
click at [305, 172] on span "Publish" at bounding box center [310, 173] width 13 height 5
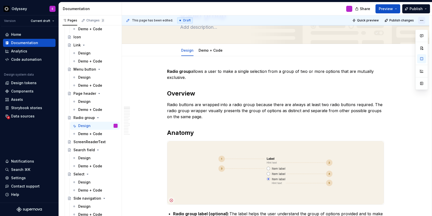
click at [423, 20] on html "Odyssey E Version Current draft Home Documentation Analytics Code automation De…" at bounding box center [216, 108] width 432 height 216
click at [413, 30] on div "Open preview" at bounding box center [408, 30] width 33 height 5
type textarea "*"
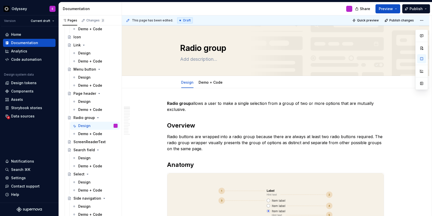
type textarea "*"
click at [425, 20] on html "Odyssey E Version Current draft Home Documentation Analytics Code automation De…" at bounding box center [216, 108] width 432 height 216
click at [411, 40] on div "Discard changes" at bounding box center [408, 40] width 33 height 5
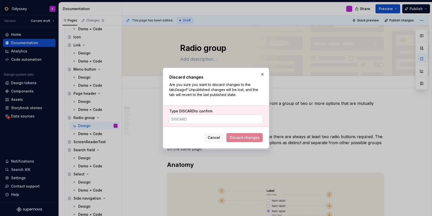
click at [231, 120] on input "Type DISCARD to confirm" at bounding box center [215, 119] width 93 height 9
type input "DISCARD"
click at [238, 137] on span "Discard changes" at bounding box center [245, 137] width 30 height 5
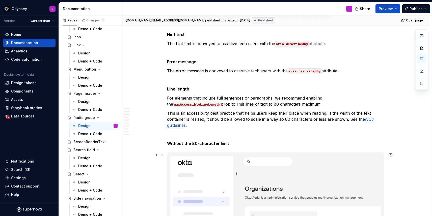
scroll to position [2469, 0]
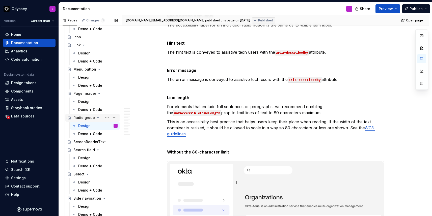
click at [97, 118] on icon "Page tree" at bounding box center [97, 118] width 1 height 1
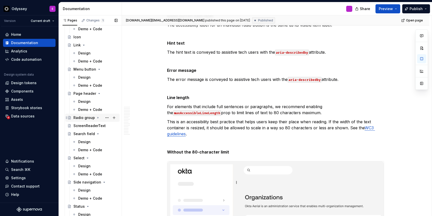
click at [96, 118] on icon "Page tree" at bounding box center [98, 118] width 4 height 4
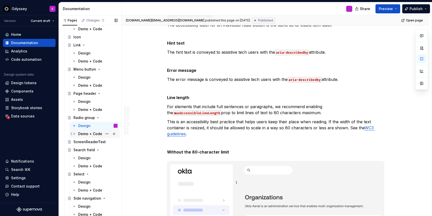
click at [91, 133] on div "Demo + Code" at bounding box center [90, 133] width 24 height 5
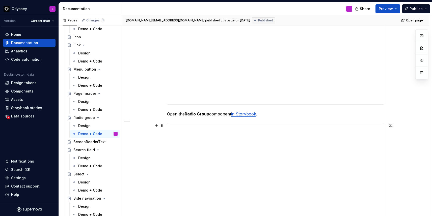
scroll to position [107, 0]
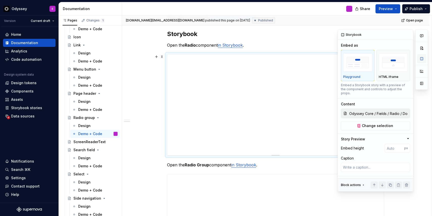
click at [422, 56] on button "button" at bounding box center [421, 58] width 9 height 9
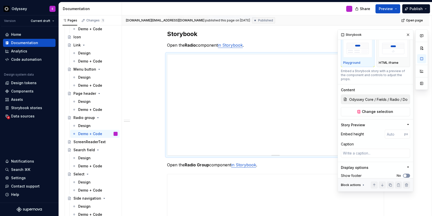
click at [404, 174] on span "button" at bounding box center [404, 175] width 3 height 3
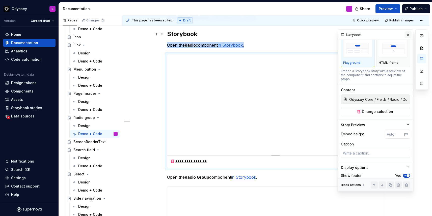
click at [409, 35] on button "button" at bounding box center [407, 34] width 7 height 7
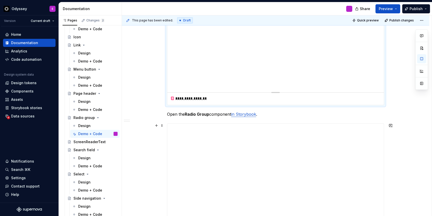
scroll to position [172, 0]
type textarea "*"
type input "Odyssey Core / Fields / RadioGroup / Docs"
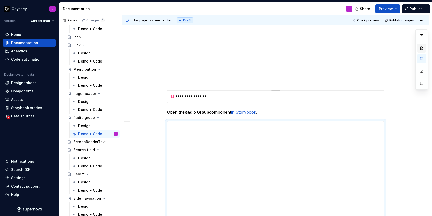
scroll to position [0, 0]
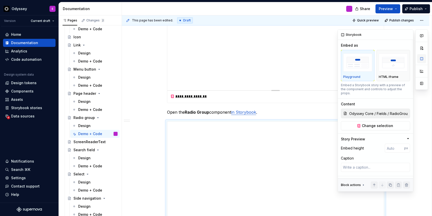
click at [422, 59] on button "button" at bounding box center [421, 58] width 9 height 9
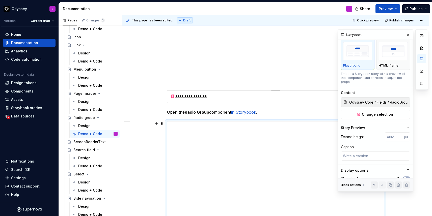
scroll to position [14, 0]
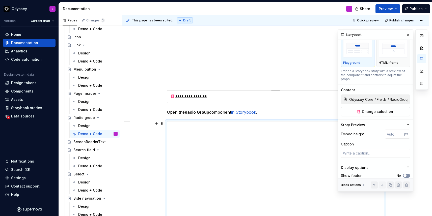
click at [406, 174] on icon "button" at bounding box center [405, 175] width 4 height 3
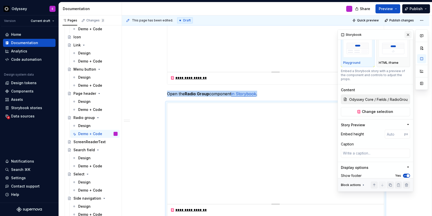
click at [408, 36] on button "button" at bounding box center [407, 34] width 7 height 7
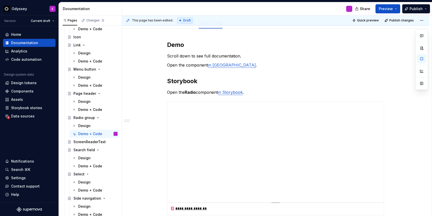
scroll to position [0, 0]
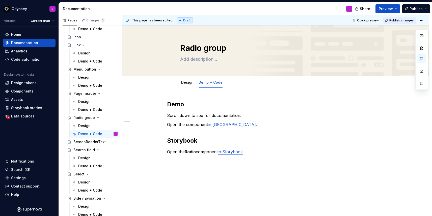
click at [400, 22] on button "Publish changes" at bounding box center [399, 20] width 33 height 7
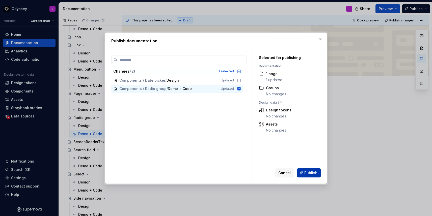
click at [304, 173] on button "Publish" at bounding box center [309, 173] width 24 height 9
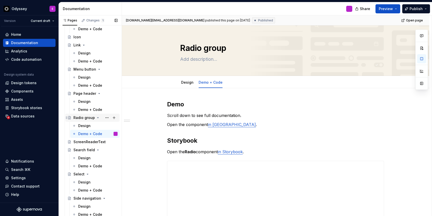
click at [96, 117] on icon "Page tree" at bounding box center [98, 118] width 4 height 4
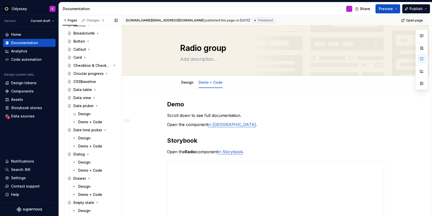
scroll to position [96, 0]
click at [87, 115] on div "Design" at bounding box center [84, 114] width 12 height 5
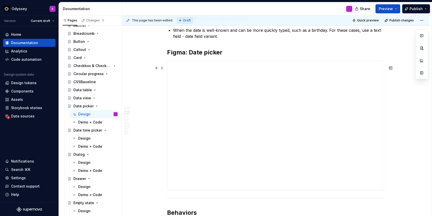
scroll to position [504, 0]
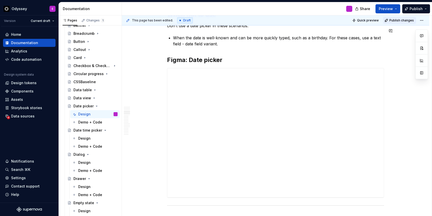
click at [413, 23] on button "Publish changes" at bounding box center [399, 20] width 33 height 7
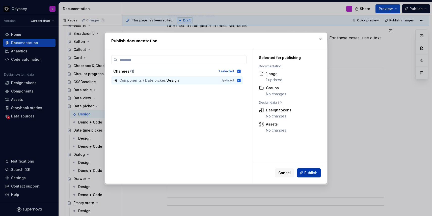
click at [310, 175] on button "Publish" at bounding box center [309, 173] width 24 height 9
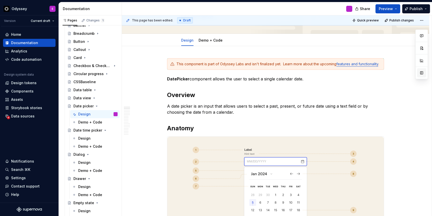
scroll to position [0, 0]
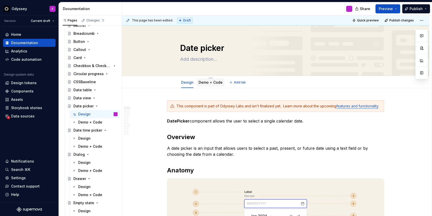
click at [213, 82] on link "Demo + Code" at bounding box center [211, 82] width 24 height 4
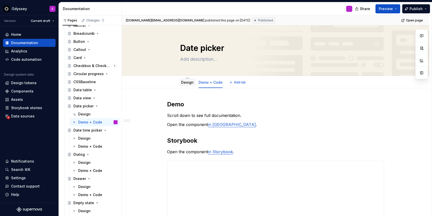
click at [191, 85] on div "Design" at bounding box center [187, 82] width 12 height 5
click at [192, 84] on link "Design" at bounding box center [187, 82] width 12 height 4
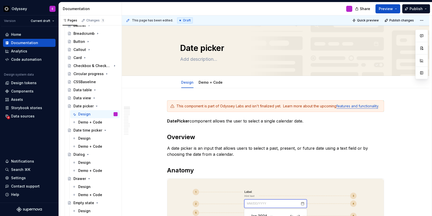
type textarea "*"
click at [425, 20] on html "Odyssey E Version Current draft Home Documentation Analytics Code automation De…" at bounding box center [216, 108] width 432 height 216
click at [409, 40] on div "Discard changes" at bounding box center [408, 40] width 33 height 5
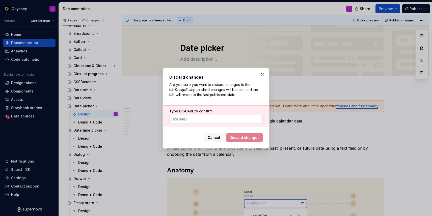
click at [216, 119] on input "Type DISCARD to confirm" at bounding box center [215, 119] width 93 height 9
type input "DISCARD"
click at [233, 135] on button "Discard changes" at bounding box center [244, 137] width 36 height 9
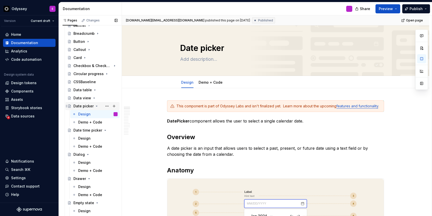
click at [96, 106] on icon "Page tree" at bounding box center [96, 106] width 1 height 1
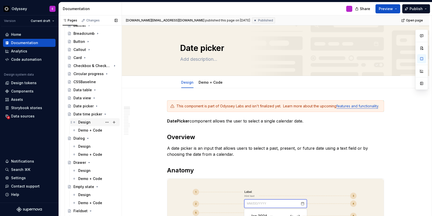
click at [87, 122] on div "Design" at bounding box center [84, 122] width 12 height 5
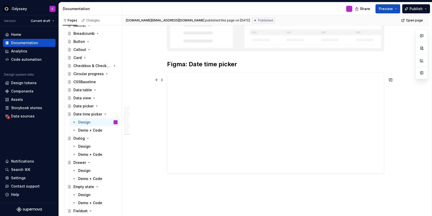
scroll to position [1487, 0]
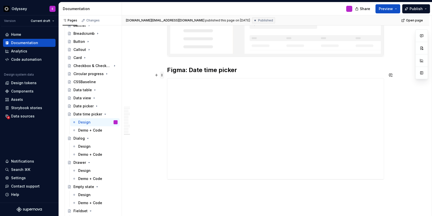
click at [163, 76] on span at bounding box center [162, 75] width 4 height 7
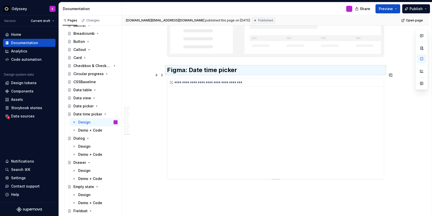
click at [220, 122] on div "**********" at bounding box center [275, 128] width 216 height 101
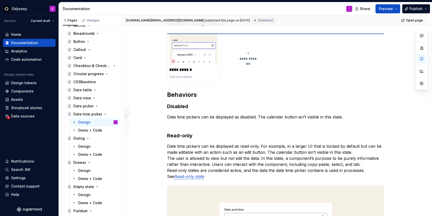
scroll to position [493, 0]
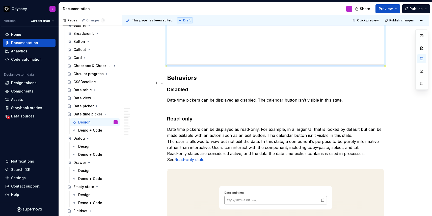
type textarea "*"
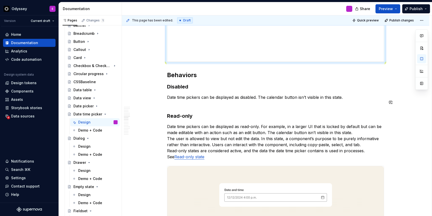
scroll to position [643, 0]
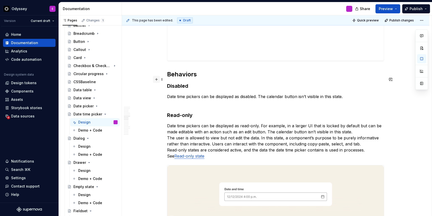
click at [158, 80] on button "button" at bounding box center [156, 79] width 7 height 7
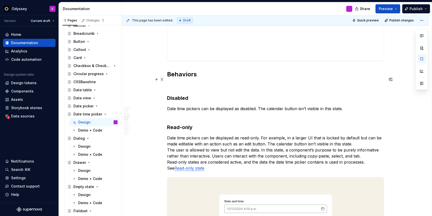
click at [163, 79] on span at bounding box center [162, 79] width 4 height 7
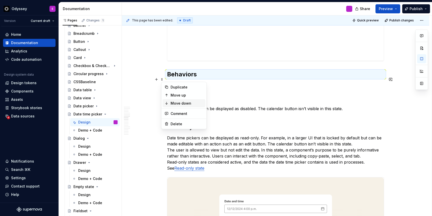
click at [168, 101] on icon at bounding box center [166, 103] width 4 height 4
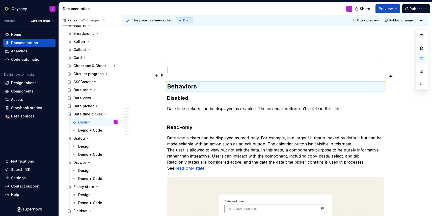
click at [163, 75] on span at bounding box center [162, 75] width 4 height 7
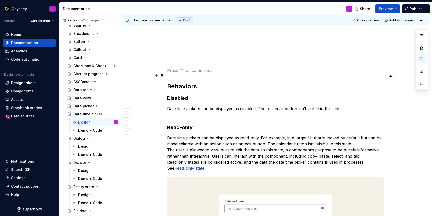
click at [180, 73] on p at bounding box center [275, 70] width 217 height 6
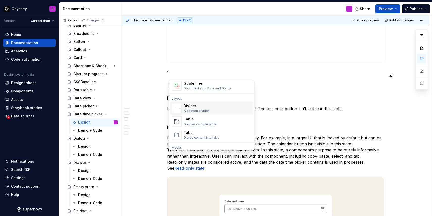
scroll to position [152, 0]
click at [196, 108] on div "Divider" at bounding box center [196, 106] width 25 height 5
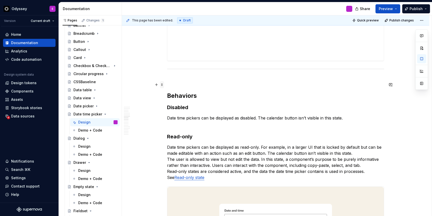
click at [163, 87] on span at bounding box center [162, 84] width 4 height 7
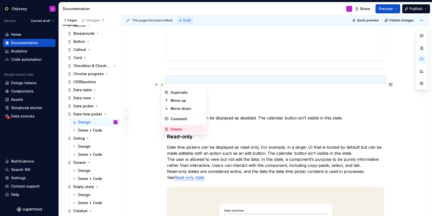
click at [178, 129] on div "Delete" at bounding box center [187, 129] width 33 height 5
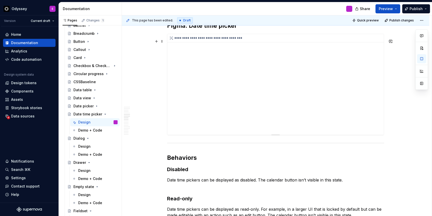
scroll to position [570, 0]
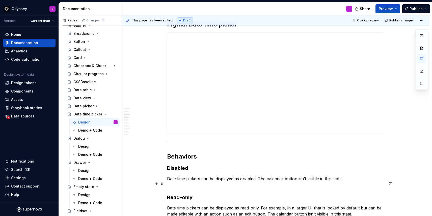
click at [260, 184] on p "Date time pickers can be displayed as disabled. The calendar button isn’t visib…" at bounding box center [275, 182] width 217 height 12
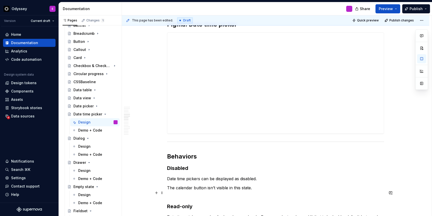
scroll to position [582, 0]
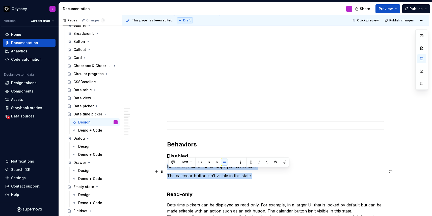
drag, startPoint x: 255, startPoint y: 193, endPoint x: 168, endPoint y: 173, distance: 89.0
click at [234, 162] on button "button" at bounding box center [233, 162] width 7 height 7
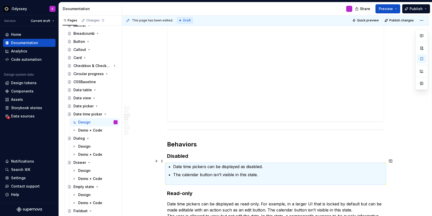
click at [224, 160] on h3 "Disabled" at bounding box center [275, 156] width 217 height 7
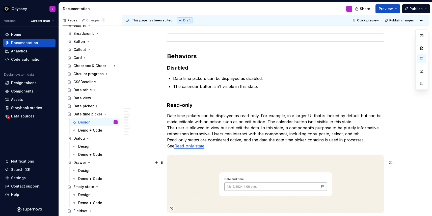
scroll to position [678, 0]
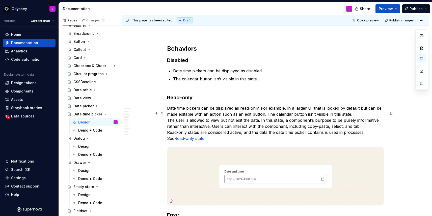
click at [261, 114] on p "Date time pickers can be displayed as read-only. For example, in a larger UI th…" at bounding box center [275, 123] width 217 height 36
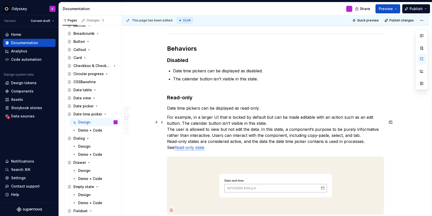
click at [183, 129] on p "For example, in a larger UI that is locked by default but can be made editable …" at bounding box center [275, 132] width 217 height 36
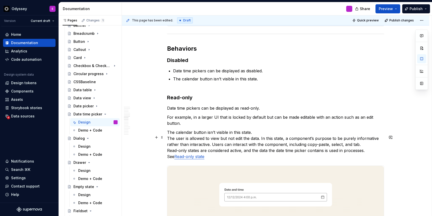
click at [169, 143] on p "The calendar button isn’t visible in this state. The user is allowed to view bu…" at bounding box center [275, 144] width 217 height 30
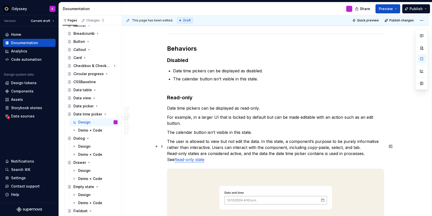
click at [262, 146] on p "The user is allowed to view but not edit the data. In this state, a component’s…" at bounding box center [275, 150] width 217 height 24
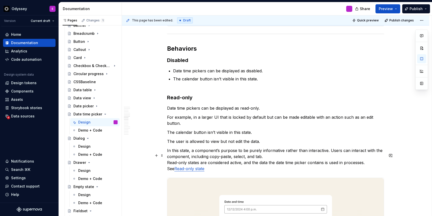
click at [329, 156] on p "In this state, a component’s purpose to be purely informative rather than inter…" at bounding box center [275, 160] width 217 height 24
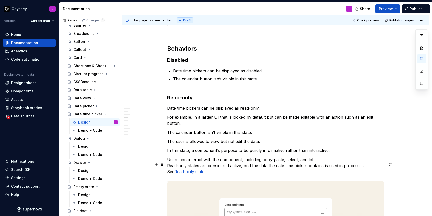
click at [169, 171] on p "Users can interact with the component, including copy-paste, select, and tab. R…" at bounding box center [275, 166] width 217 height 18
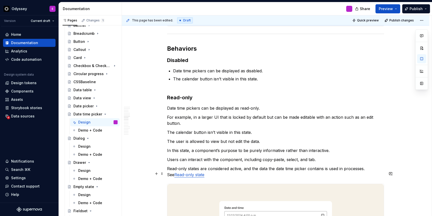
click at [368, 174] on p "Read-only states are considered active, and the data the date time picker conta…" at bounding box center [275, 172] width 217 height 12
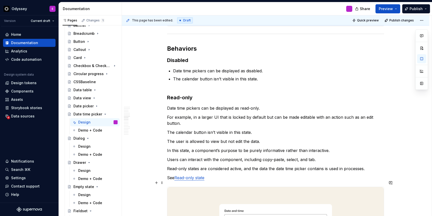
click at [214, 181] on p "See Read-only state" at bounding box center [275, 178] width 217 height 6
drag, startPoint x: 238, startPoint y: 184, endPoint x: 167, endPoint y: 112, distance: 101.3
click at [233, 105] on button "button" at bounding box center [233, 103] width 7 height 7
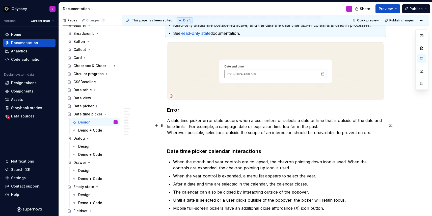
scroll to position [820, 0]
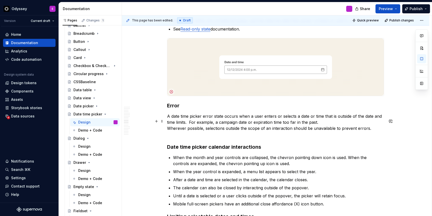
click at [192, 128] on p "A date time picker error state occurs when a user enters or selects a date or t…" at bounding box center [275, 125] width 217 height 24
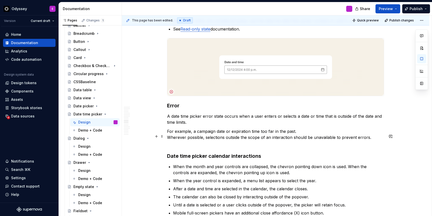
click at [169, 143] on p "For example, a campaign date or expiration time too far in the past. Wherever p…" at bounding box center [275, 137] width 217 height 18
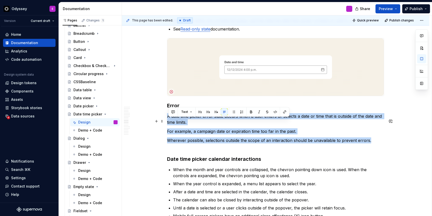
drag, startPoint x: 369, startPoint y: 145, endPoint x: 169, endPoint y: 122, distance: 202.1
click at [169, 122] on div "This component is part of Odyssey Labs and isn't finalized yet. Learn more abou…" at bounding box center [275, 95] width 217 height 1628
click at [234, 110] on button "button" at bounding box center [233, 111] width 7 height 7
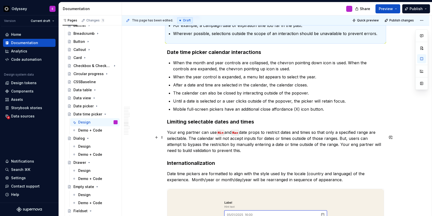
scroll to position [925, 0]
click at [180, 137] on p "Your eng partner can use Min and Max date props to restrict dates and times so …" at bounding box center [275, 141] width 217 height 24
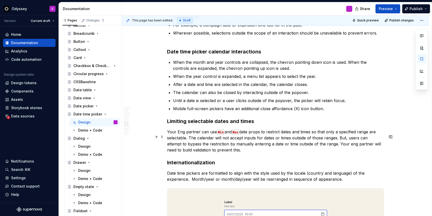
click at [186, 138] on p "Your Eng partner can use Min and Max date props to restrict dates and times so …" at bounding box center [275, 141] width 217 height 24
click at [191, 136] on p "Your Enginering partner can use Min and Max date props to restrict dates and ti…" at bounding box center [275, 141] width 217 height 24
click at [210, 143] on p "Your Engineering partner can use Min and Max date props to restrict dates and t…" at bounding box center [275, 141] width 217 height 24
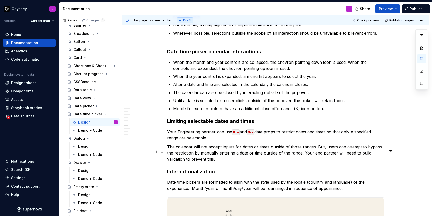
click at [319, 152] on p "The calendar will not accept inputs for dates or times outside of those ranges.…" at bounding box center [275, 153] width 217 height 18
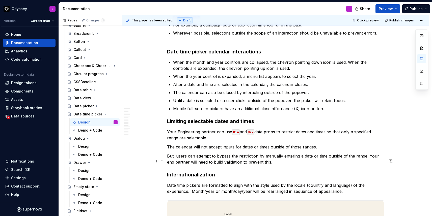
click at [369, 160] on p "But, users can attempt to bypass the restriction by manually entering a date or…" at bounding box center [275, 159] width 217 height 12
drag, startPoint x: 372, startPoint y: 162, endPoint x: 384, endPoint y: 162, distance: 11.9
click at [384, 162] on p "But, users can attempt to bypass the restriction by manually entering a date or…" at bounding box center [275, 159] width 217 height 12
click at [367, 163] on p "But, users can attempt to bypass the restriction by manually entering a date or…" at bounding box center [275, 159] width 217 height 12
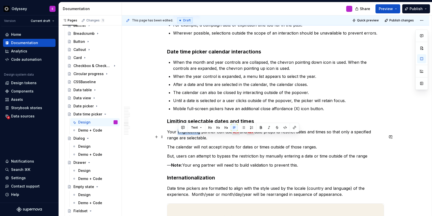
drag, startPoint x: 201, startPoint y: 138, endPoint x: 179, endPoint y: 139, distance: 22.2
click at [179, 139] on p "Your Engineering partner can use Min and Max date props to restrict dates and t…" at bounding box center [275, 135] width 217 height 12
copy p "Engineering"
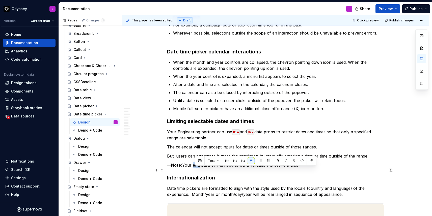
drag, startPoint x: 202, startPoint y: 171, endPoint x: 196, endPoint y: 170, distance: 5.9
click at [196, 168] on p "— Note: Your eng partner will need to build validation to prevent this." at bounding box center [275, 165] width 217 height 6
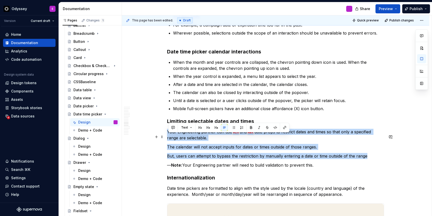
drag, startPoint x: 367, startPoint y: 162, endPoint x: 167, endPoint y: 137, distance: 201.4
click at [167, 137] on div "This component is part of Odyssey Labs and isn't finalized yet. Learn more abou…" at bounding box center [275, 25] width 307 height 1724
click at [233, 126] on button "button" at bounding box center [233, 127] width 7 height 7
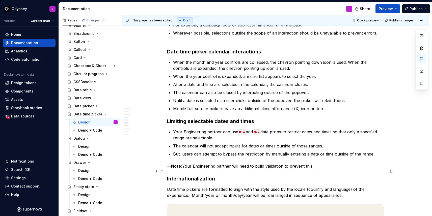
click at [173, 169] on p "— Note: Your Engineering partner will need to build validation to prevent this." at bounding box center [275, 166] width 217 height 6
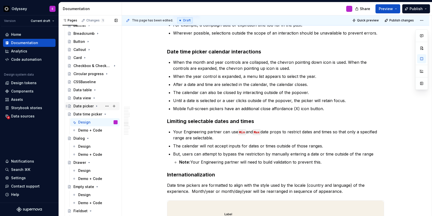
click at [95, 105] on icon "Page tree" at bounding box center [97, 106] width 4 height 4
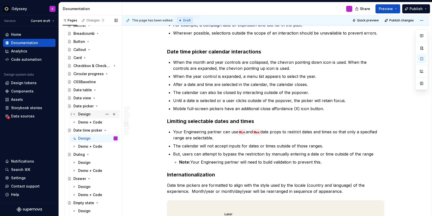
click at [86, 116] on div "Design" at bounding box center [84, 114] width 12 height 5
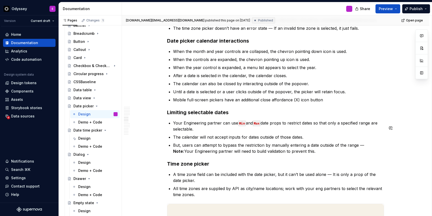
scroll to position [939, 0]
type textarea "*"
click at [360, 151] on p "But, users can attempt to bypass the restriction by manually entering a date ou…" at bounding box center [278, 148] width 211 height 12
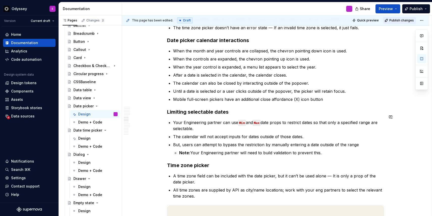
click at [404, 20] on span "Publish changes" at bounding box center [401, 20] width 24 height 4
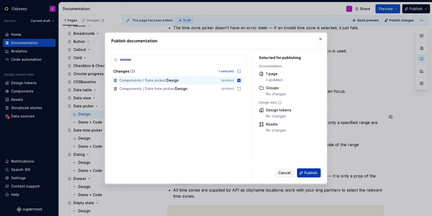
click at [309, 173] on span "Publish" at bounding box center [310, 173] width 13 height 5
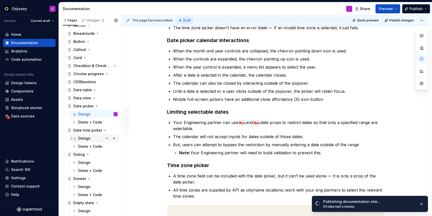
click at [82, 138] on div "Design" at bounding box center [84, 138] width 12 height 5
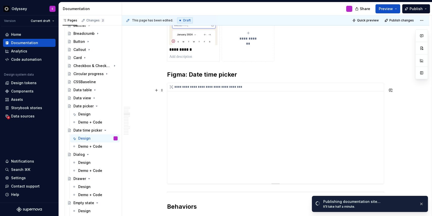
scroll to position [524, 0]
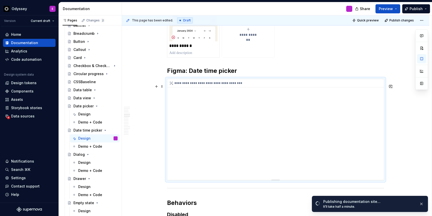
click at [267, 131] on div "**********" at bounding box center [275, 129] width 216 height 101
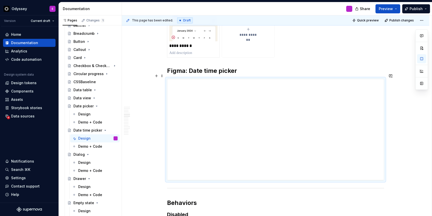
type textarea "*"
click at [157, 87] on button "button" at bounding box center [156, 86] width 7 height 7
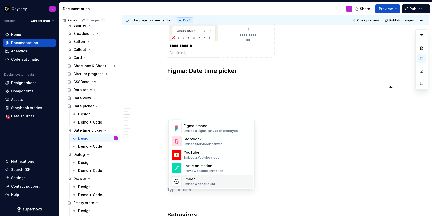
scroll to position [238, 0]
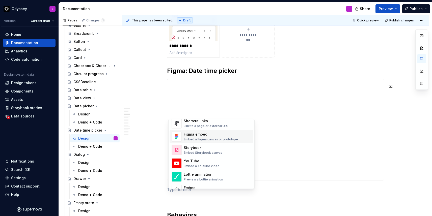
click at [199, 137] on div "Figma embed" at bounding box center [211, 134] width 54 height 5
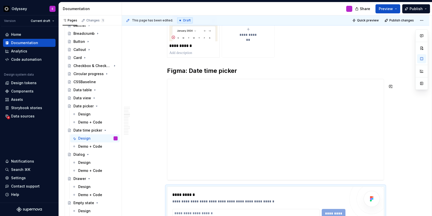
scroll to position [536, 0]
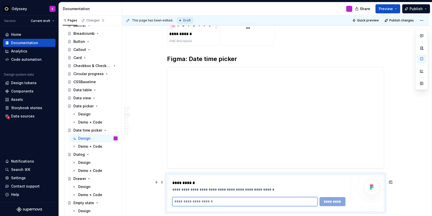
click at [188, 206] on input "text" at bounding box center [244, 201] width 145 height 9
paste input "**********"
type input "**********"
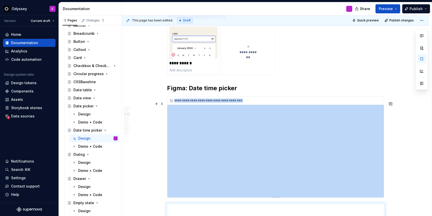
scroll to position [505, 0]
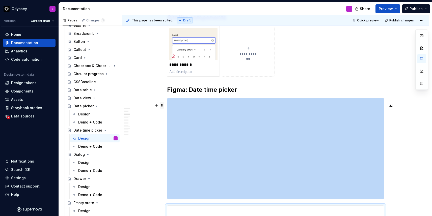
click at [163, 105] on span at bounding box center [162, 105] width 4 height 7
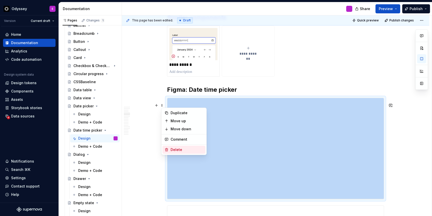
click at [168, 149] on icon at bounding box center [166, 149] width 3 height 3
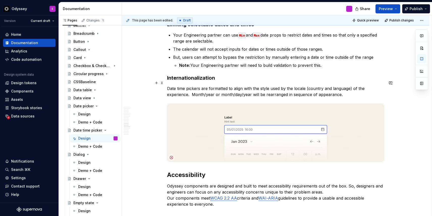
scroll to position [1021, 0]
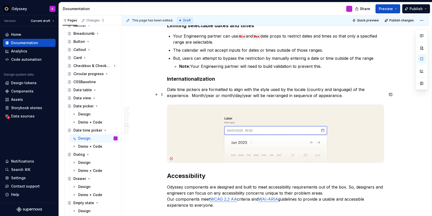
click at [193, 99] on p "Date time pickers are formatted to align with the style used by the locale (cou…" at bounding box center [275, 93] width 217 height 12
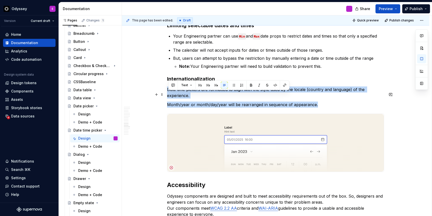
drag, startPoint x: 320, startPoint y: 110, endPoint x: 166, endPoint y: 96, distance: 154.8
click at [232, 85] on button "button" at bounding box center [233, 85] width 7 height 7
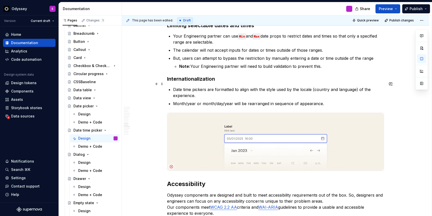
click at [244, 81] on h3 "Internationalization" at bounding box center [275, 78] width 217 height 7
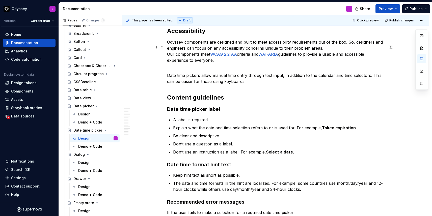
scroll to position [1174, 0]
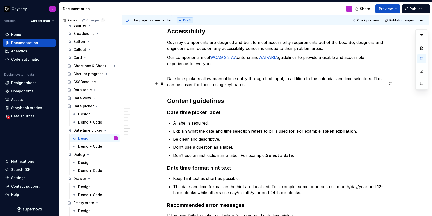
click at [168, 82] on p "Date time pickers allow manual time entry through text input, in addition to th…" at bounding box center [275, 82] width 217 height 12
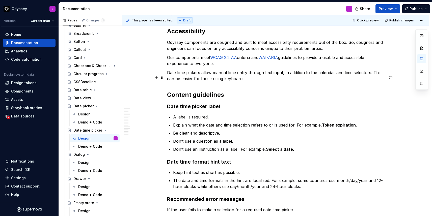
click at [374, 77] on p "Date time pickers allow manual time entry through text input, in addition to th…" at bounding box center [275, 76] width 217 height 12
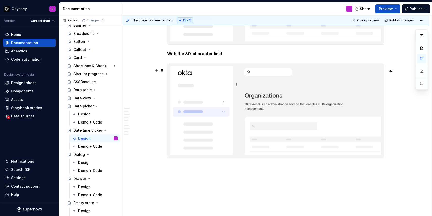
scroll to position [1606, 0]
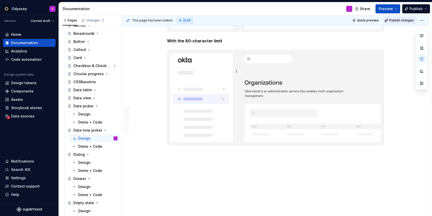
click at [395, 21] on span "Publish changes" at bounding box center [401, 20] width 24 height 4
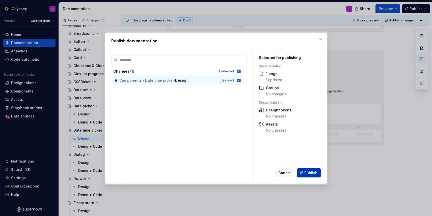
click at [310, 173] on span "Publish" at bounding box center [310, 173] width 13 height 5
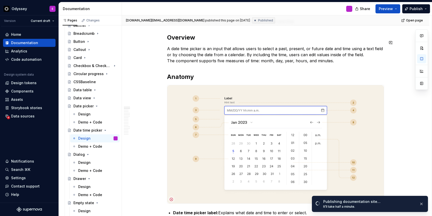
scroll to position [0, 0]
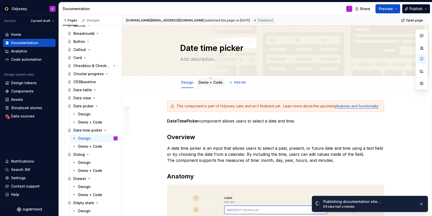
click at [216, 82] on link "Demo + Code" at bounding box center [211, 82] width 24 height 4
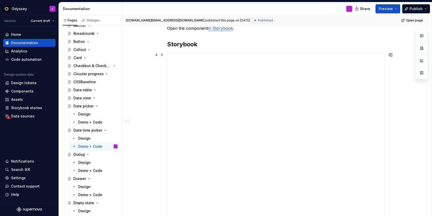
scroll to position [105, 0]
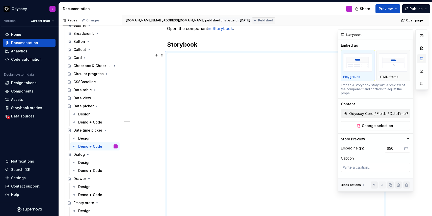
click at [422, 59] on button "button" at bounding box center [421, 58] width 9 height 9
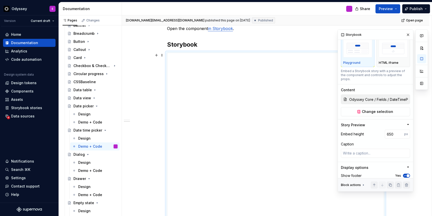
click at [424, 132] on div at bounding box center [421, 111] width 13 height 162
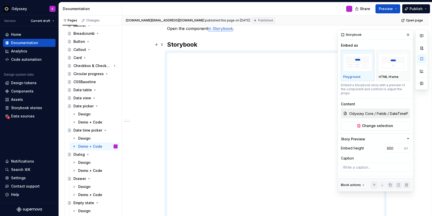
click at [312, 43] on h2 "Storybook" at bounding box center [275, 45] width 217 height 8
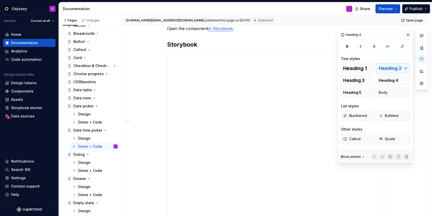
click at [407, 33] on button "button" at bounding box center [407, 34] width 7 height 7
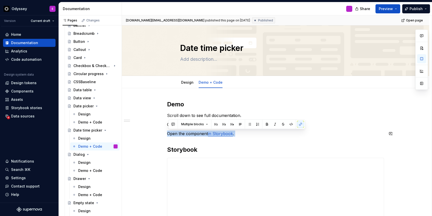
drag, startPoint x: 168, startPoint y: 135, endPoint x: 239, endPoint y: 139, distance: 71.3
click at [239, 139] on div "**********" at bounding box center [275, 217] width 217 height 235
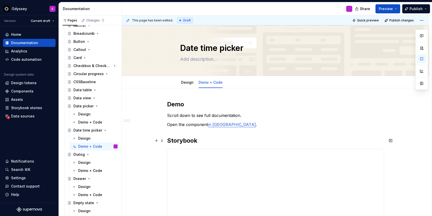
click at [210, 143] on h2 "Storybook" at bounding box center [275, 141] width 217 height 8
click at [185, 169] on h2 at bounding box center [275, 168] width 217 height 8
click at [223, 152] on link "in Storybook" at bounding box center [220, 151] width 25 height 5
click at [255, 140] on button "button" at bounding box center [258, 141] width 7 height 7
click at [263, 121] on div "**********" at bounding box center [275, 219] width 217 height 238
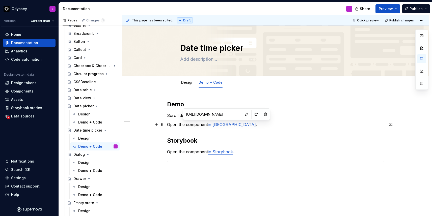
click at [219, 126] on link "in [GEOGRAPHIC_DATA]" at bounding box center [232, 124] width 48 height 5
click at [253, 114] on button "button" at bounding box center [256, 114] width 7 height 7
click at [400, 20] on span "Publish changes" at bounding box center [401, 20] width 24 height 4
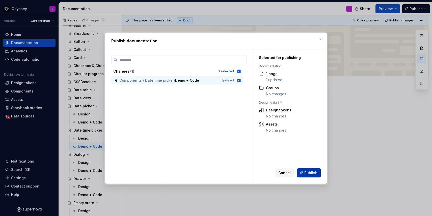
click at [310, 172] on span "Publish" at bounding box center [310, 173] width 13 height 5
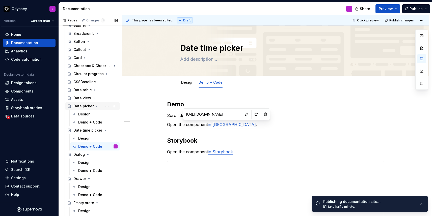
click at [96, 106] on icon "Page tree" at bounding box center [97, 106] width 4 height 4
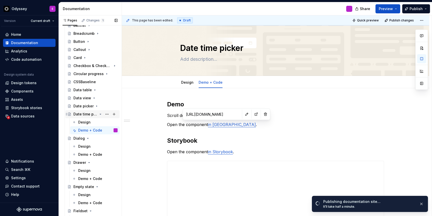
click at [101, 114] on icon "Page tree" at bounding box center [100, 114] width 4 height 4
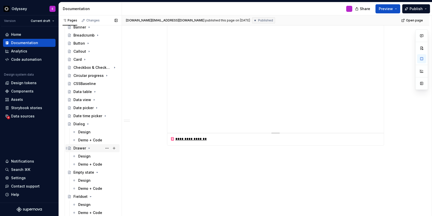
scroll to position [96, 0]
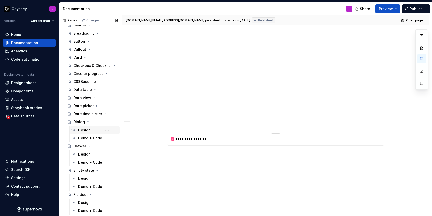
click at [90, 130] on div "Design" at bounding box center [84, 130] width 12 height 5
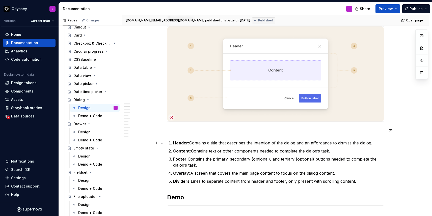
scroll to position [169, 0]
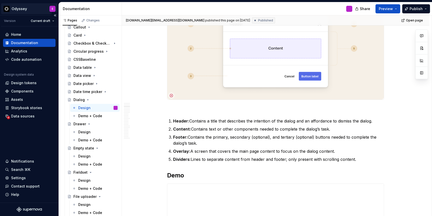
type textarea "*"
